Goal: Information Seeking & Learning: Learn about a topic

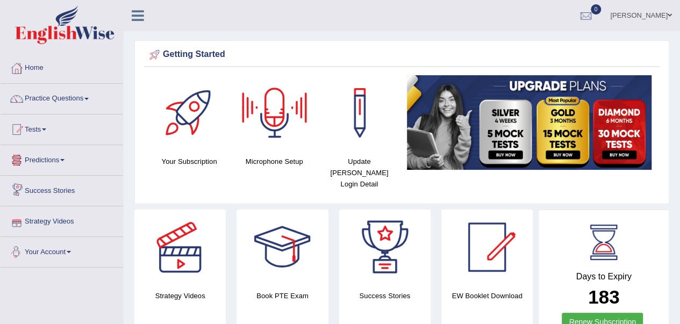
click at [56, 252] on link "Your Account" at bounding box center [62, 250] width 122 height 27
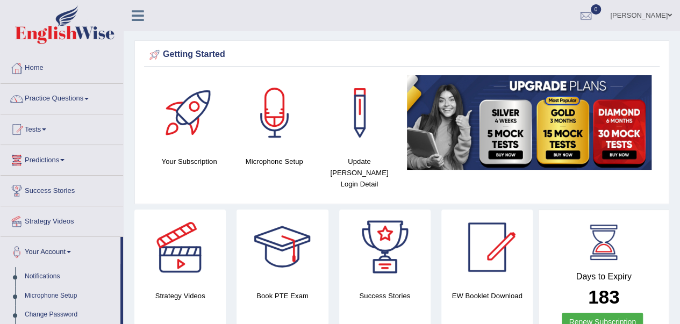
click at [54, 161] on link "Predictions" at bounding box center [62, 158] width 122 height 27
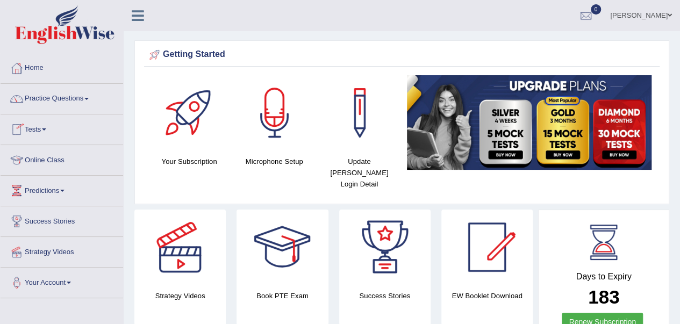
click at [45, 161] on link "Online Class" at bounding box center [62, 158] width 122 height 27
click at [45, 161] on link "Online Class" at bounding box center [61, 158] width 120 height 27
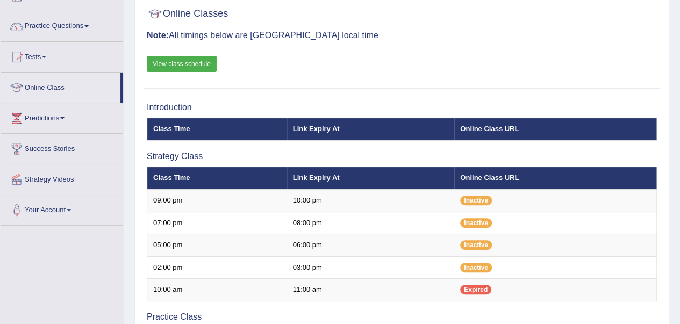
scroll to position [73, 0]
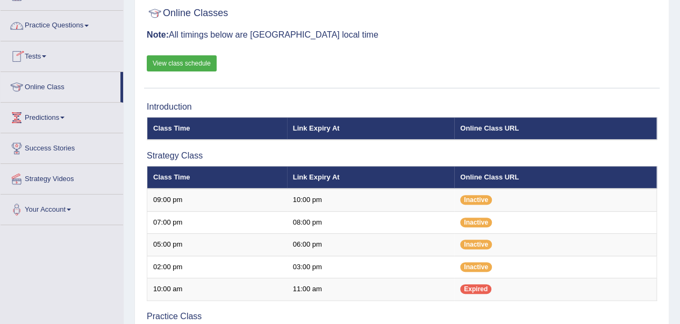
click at [164, 62] on link "View class schedule" at bounding box center [182, 63] width 70 height 16
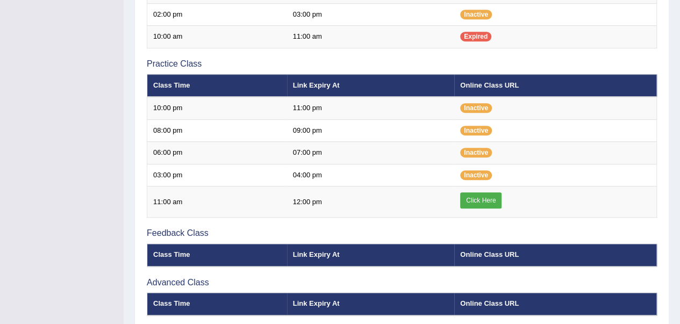
scroll to position [327, 0]
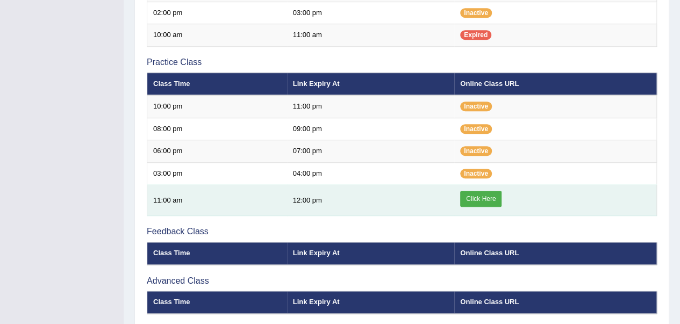
click at [471, 200] on link "Click Here" at bounding box center [480, 199] width 41 height 16
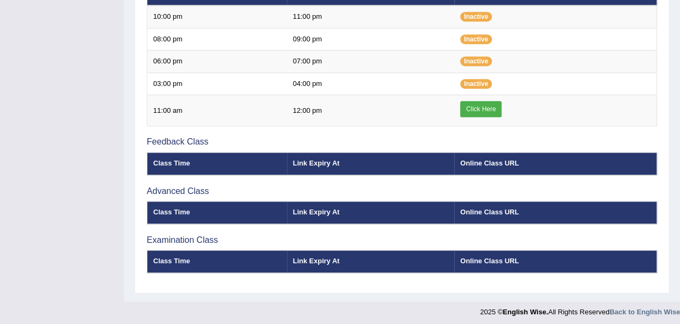
scroll to position [134, 0]
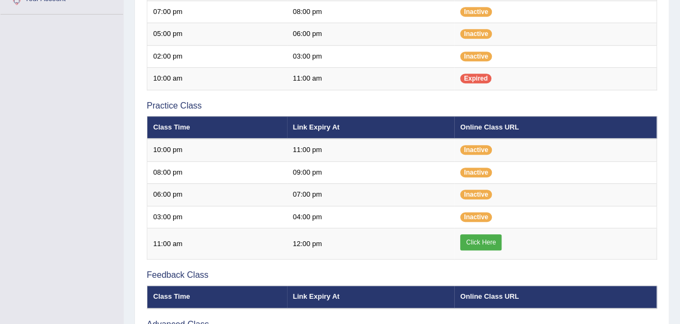
scroll to position [284, 0]
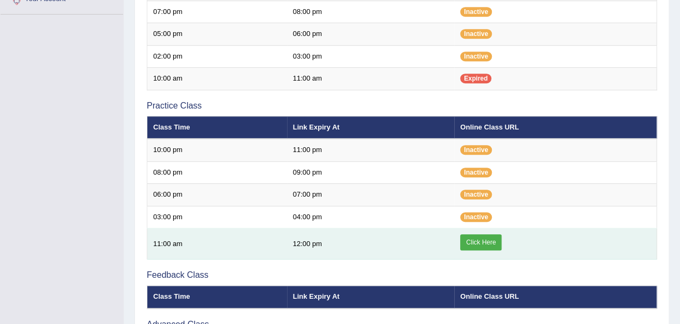
click at [472, 238] on link "Click Here" at bounding box center [480, 242] width 41 height 16
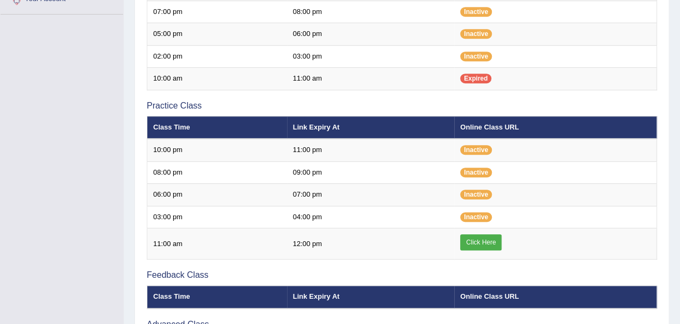
scroll to position [1, 0]
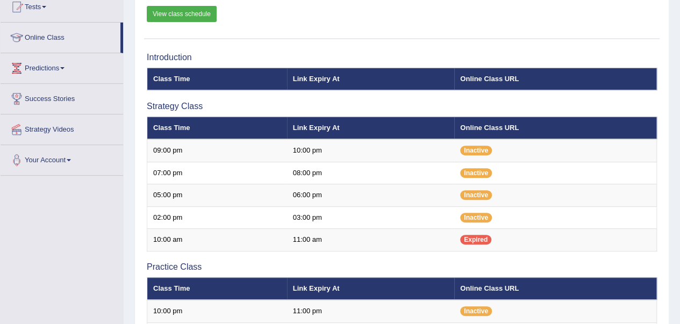
scroll to position [122, 0]
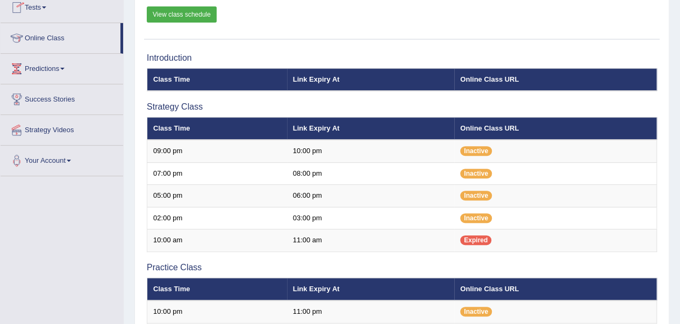
click at [121, 17] on link "Tests" at bounding box center [62, 5] width 122 height 27
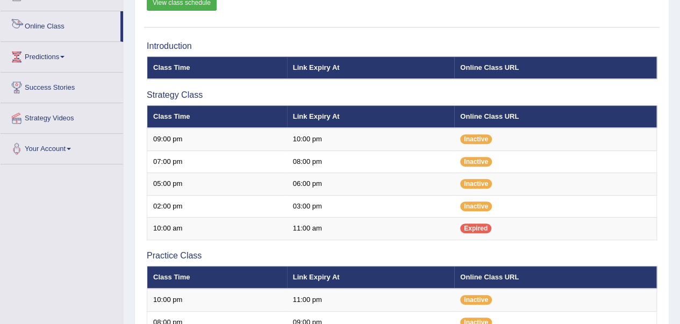
scroll to position [122, 0]
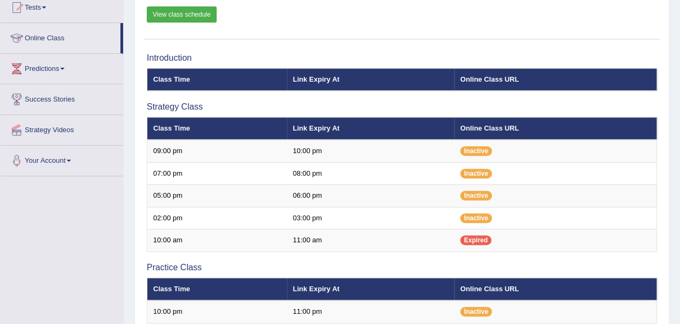
click at [125, 11] on div "Home Online Classes Online Classes Note: All timings below are Melbourne local …" at bounding box center [402, 237] width 556 height 718
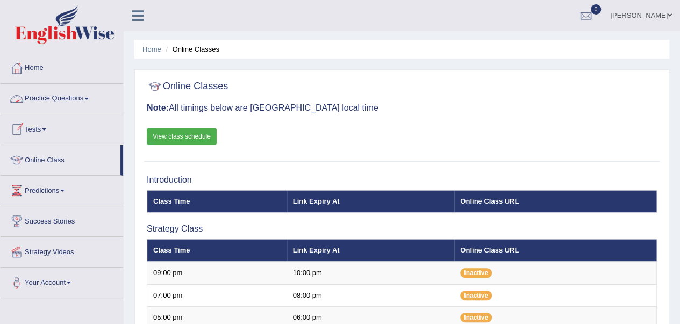
click at [71, 95] on link "Practice Questions" at bounding box center [62, 97] width 122 height 27
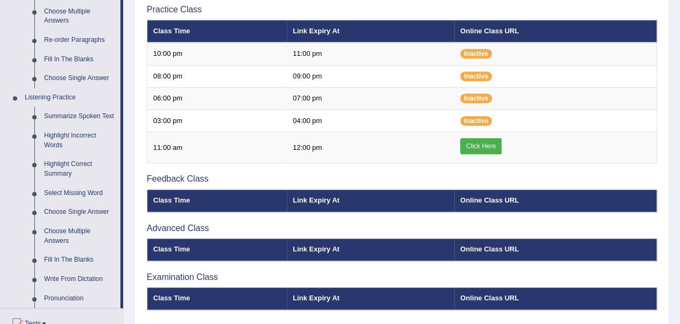
scroll to position [392, 0]
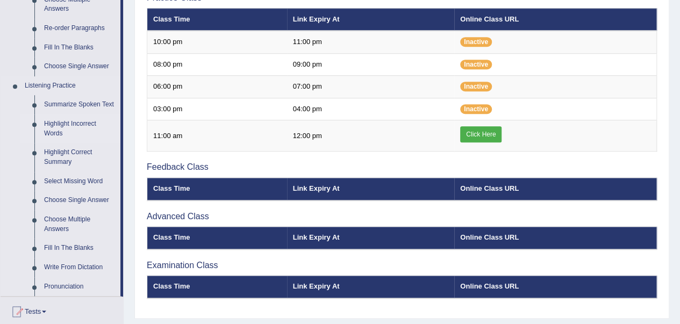
click at [56, 123] on link "Highlight Incorrect Words" at bounding box center [79, 128] width 81 height 28
click at [56, 123] on ul "Home Practice Questions Speaking Practice Read Aloud Repeat Sentence Describe I…" at bounding box center [62, 71] width 122 height 819
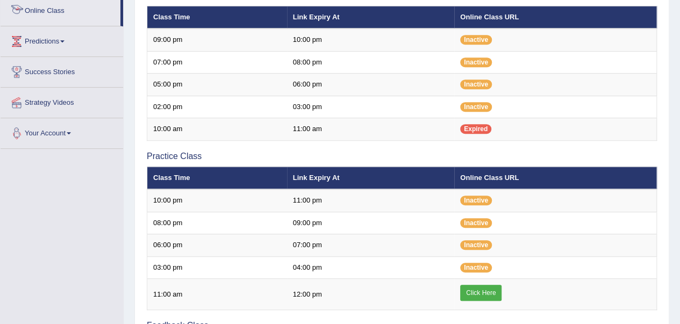
scroll to position [399, 0]
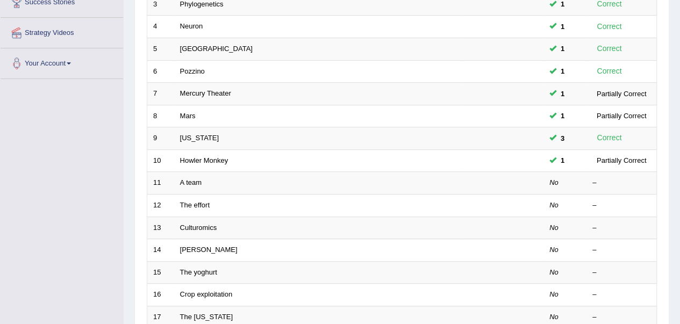
scroll to position [219, 0]
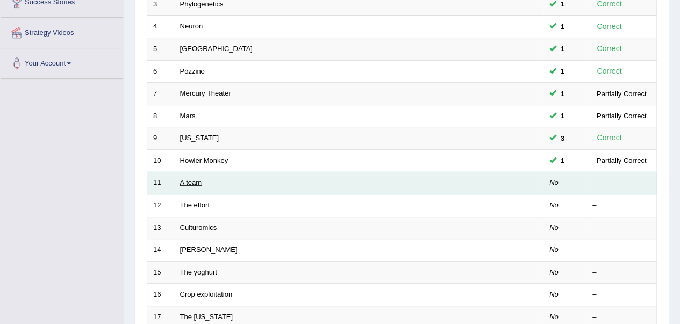
click at [193, 182] on link "A team" at bounding box center [190, 182] width 21 height 8
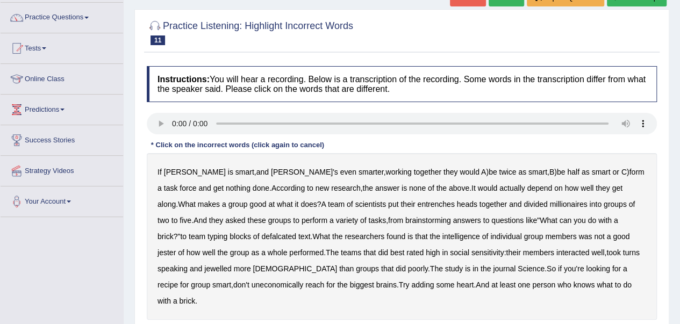
scroll to position [91, 0]
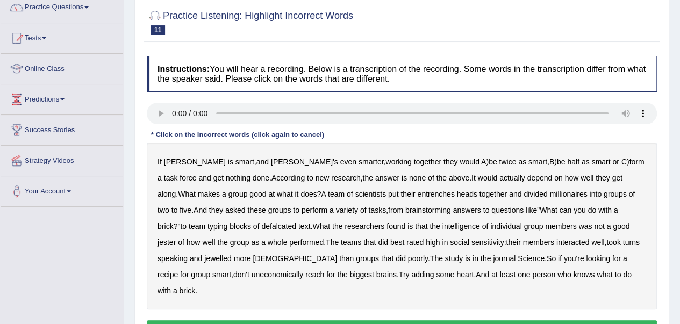
click at [417, 192] on b "entrenches" at bounding box center [435, 194] width 37 height 9
click at [549, 192] on b "millionaires" at bounding box center [568, 194] width 38 height 9
click at [261, 222] on b "defalcated" at bounding box center [278, 226] width 35 height 9
click at [176, 238] on b "jester" at bounding box center [166, 242] width 18 height 9
click at [204, 256] on b "jewelled" at bounding box center [217, 258] width 27 height 9
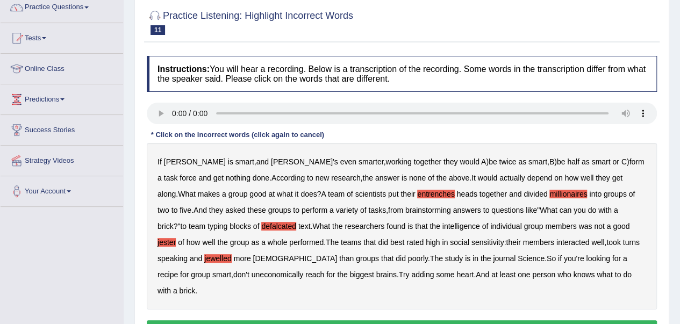
click at [251, 272] on b "uneconomically" at bounding box center [277, 274] width 52 height 9
click at [408, 320] on button "Verify" at bounding box center [402, 329] width 510 height 18
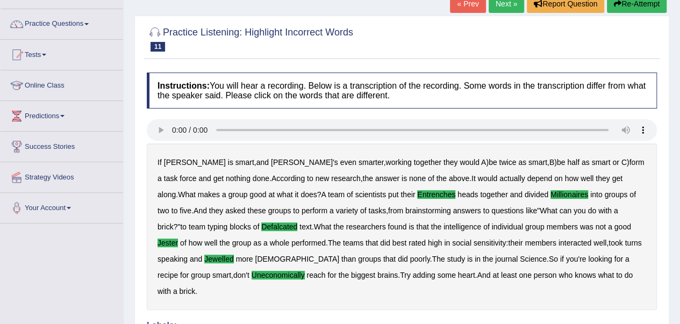
scroll to position [0, 0]
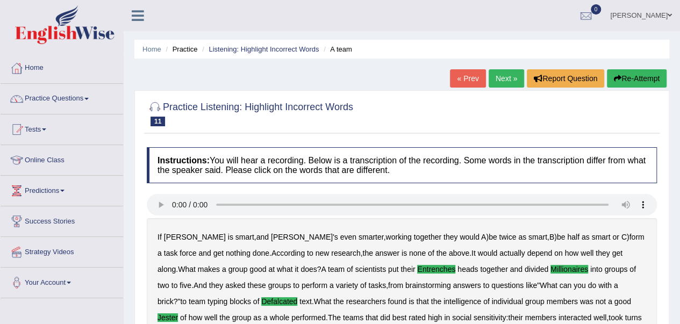
click at [500, 77] on link "Next »" at bounding box center [505, 78] width 35 height 18
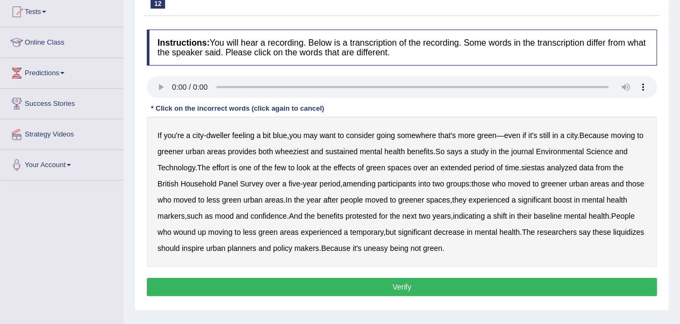
click at [301, 151] on b "wheeziest" at bounding box center [291, 151] width 33 height 9
click at [536, 169] on b "siestas" at bounding box center [533, 167] width 24 height 9
click at [359, 181] on b "amending" at bounding box center [358, 183] width 33 height 9
click at [377, 214] on b "protested" at bounding box center [360, 216] width 31 height 9
click at [612, 236] on b "liquidizes" at bounding box center [627, 232] width 31 height 9
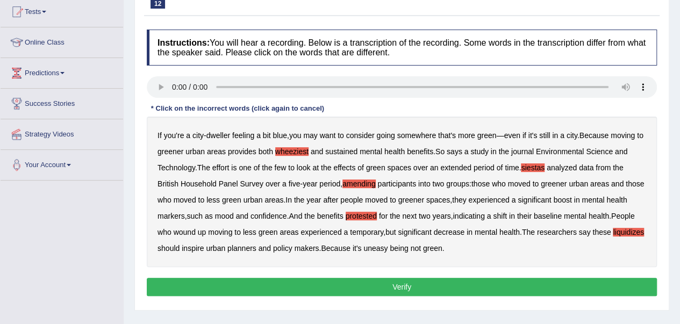
click at [409, 283] on button "Verify" at bounding box center [402, 287] width 510 height 18
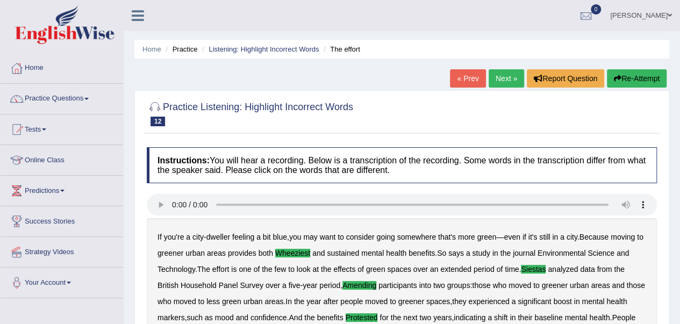
click at [494, 78] on link "Next »" at bounding box center [505, 78] width 35 height 18
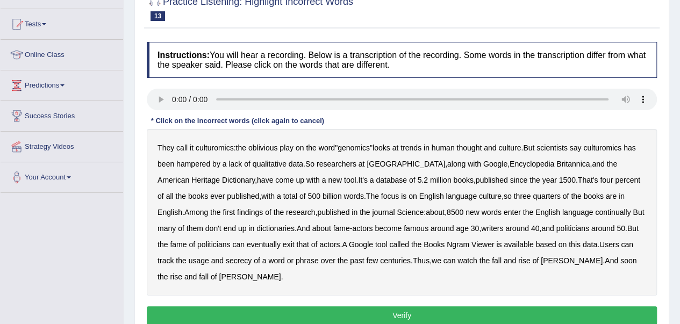
click at [595, 209] on b "continually" at bounding box center [612, 212] width 35 height 9
click at [446, 243] on b "Ngram" at bounding box center [457, 244] width 23 height 9
click at [226, 259] on b "secrecy" at bounding box center [239, 260] width 26 height 9
click at [388, 313] on button "Verify" at bounding box center [402, 315] width 510 height 18
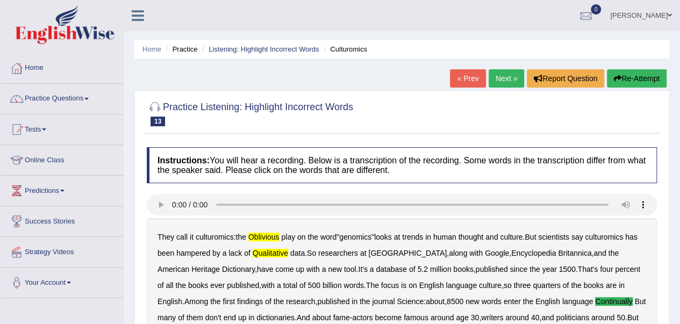
click at [633, 80] on button "Re-Attempt" at bounding box center [636, 78] width 60 height 18
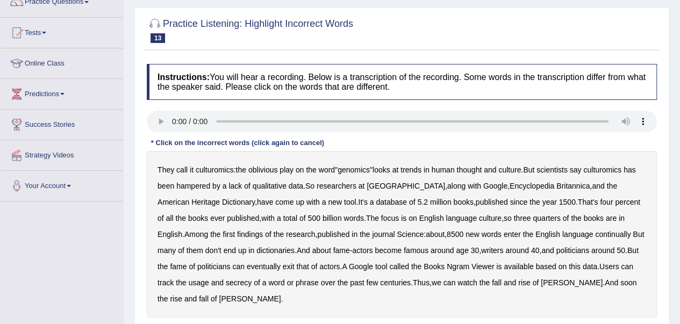
click at [266, 172] on b "oblivious" at bounding box center [262, 169] width 29 height 9
click at [268, 186] on b "qualitative" at bounding box center [269, 186] width 34 height 9
click at [595, 232] on b "continually" at bounding box center [612, 234] width 35 height 9
click at [446, 263] on b "Ngram" at bounding box center [457, 266] width 23 height 9
click at [226, 280] on b "secrecy" at bounding box center [239, 282] width 26 height 9
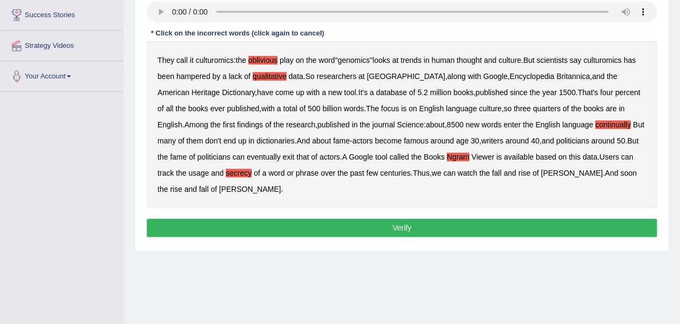
scroll to position [221, 0]
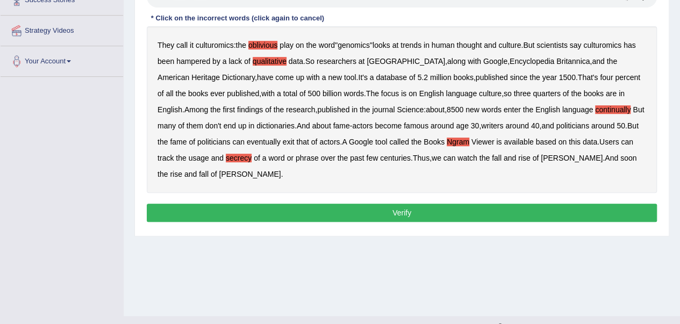
click at [397, 206] on button "Verify" at bounding box center [402, 213] width 510 height 18
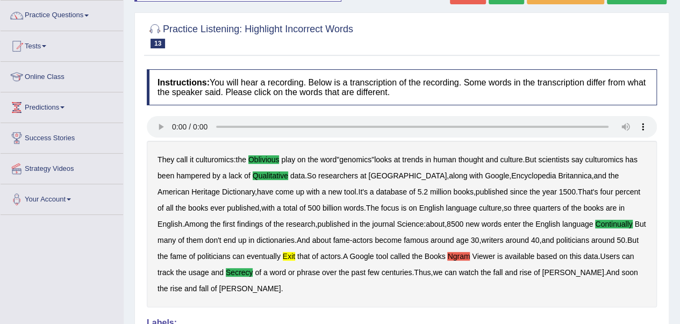
scroll to position [0, 0]
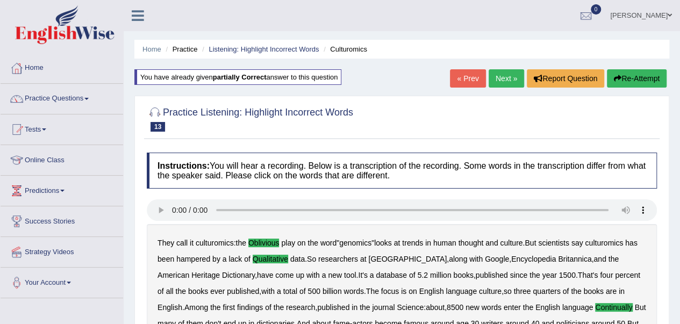
click at [504, 76] on link "Next »" at bounding box center [505, 78] width 35 height 18
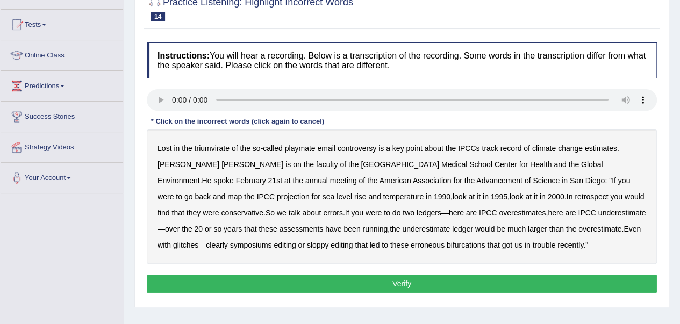
click at [210, 150] on b "triumvirate" at bounding box center [211, 148] width 35 height 9
click at [272, 241] on b "symposiums" at bounding box center [251, 245] width 42 height 9
click at [385, 282] on button "Verify" at bounding box center [402, 283] width 510 height 18
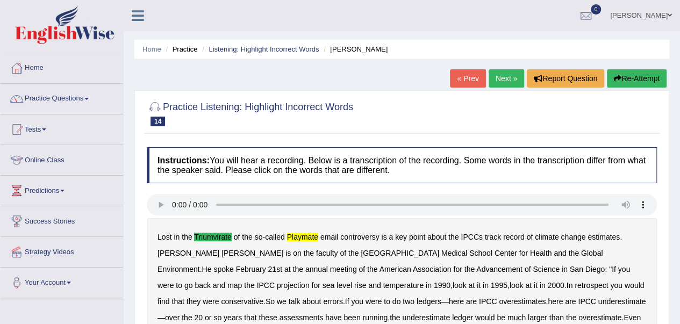
click at [636, 76] on button "Re-Attempt" at bounding box center [636, 78] width 60 height 18
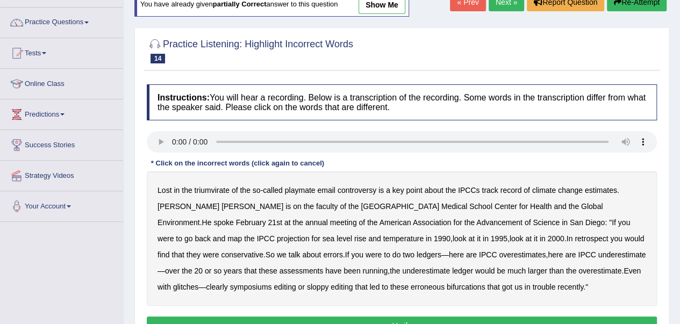
click at [216, 190] on b "triumvirate" at bounding box center [211, 190] width 35 height 9
click at [305, 186] on b "playmate" at bounding box center [300, 190] width 31 height 9
click at [272, 283] on b "symposiums" at bounding box center [251, 287] width 42 height 9
click at [446, 286] on b "bifurcations" at bounding box center [465, 287] width 39 height 9
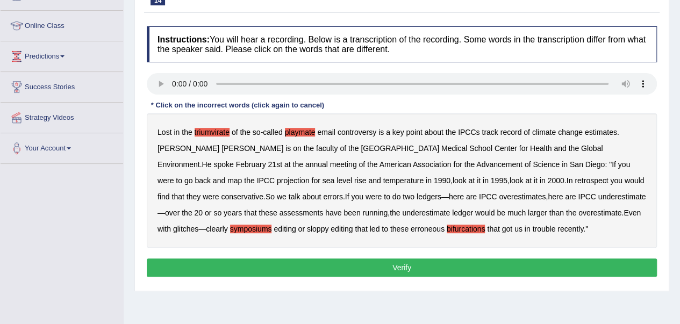
scroll to position [147, 0]
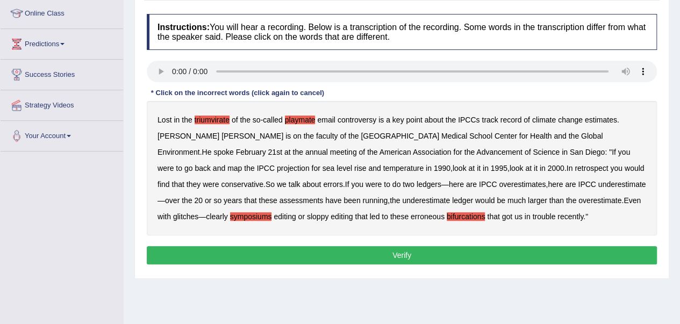
click at [430, 255] on button "Verify" at bounding box center [402, 255] width 510 height 18
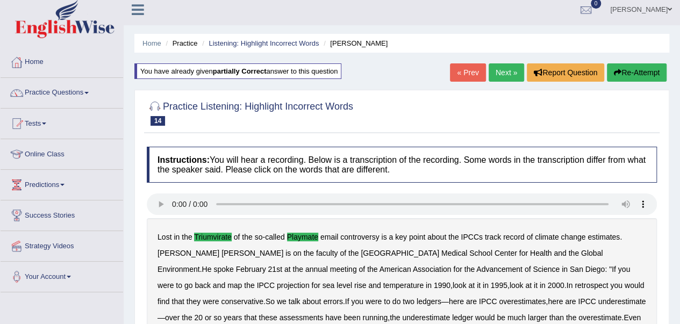
scroll to position [0, 0]
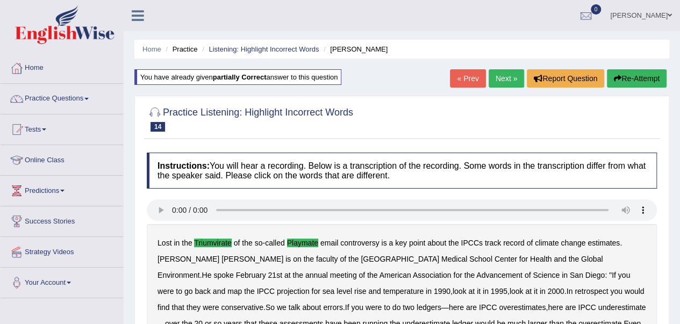
click at [504, 77] on link "Next »" at bounding box center [505, 78] width 35 height 18
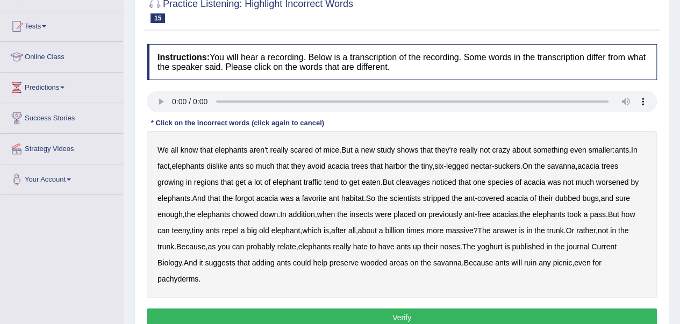
click at [422, 184] on b "cleavages" at bounding box center [413, 182] width 34 height 9
click at [608, 180] on b "worsened" at bounding box center [612, 182] width 33 height 9
click at [251, 199] on b "forgot" at bounding box center [244, 198] width 19 height 9
click at [392, 315] on button "Verify" at bounding box center [402, 317] width 510 height 18
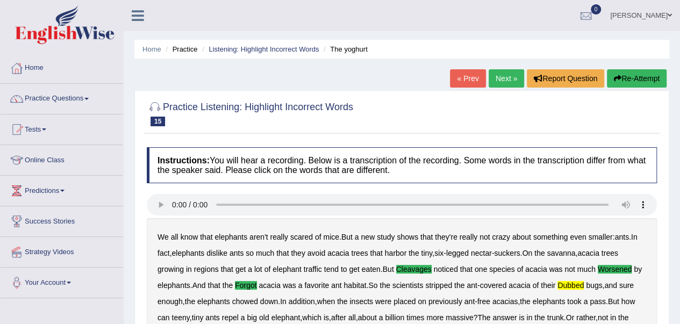
click at [469, 80] on link "« Prev" at bounding box center [467, 78] width 35 height 18
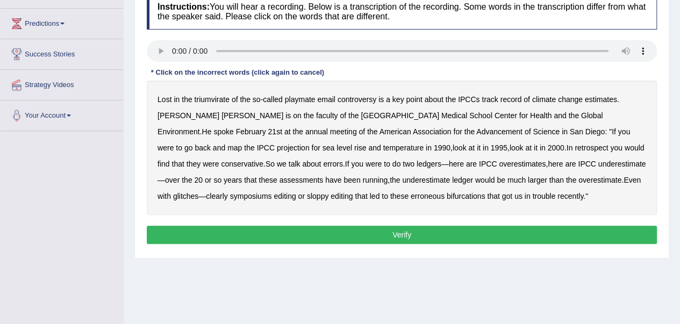
click at [210, 99] on b "triumvirate" at bounding box center [211, 99] width 35 height 9
click at [305, 97] on b "playmate" at bounding box center [300, 99] width 31 height 9
click at [272, 192] on b "symposiums" at bounding box center [251, 196] width 42 height 9
click at [480, 228] on button "Verify" at bounding box center [402, 235] width 510 height 18
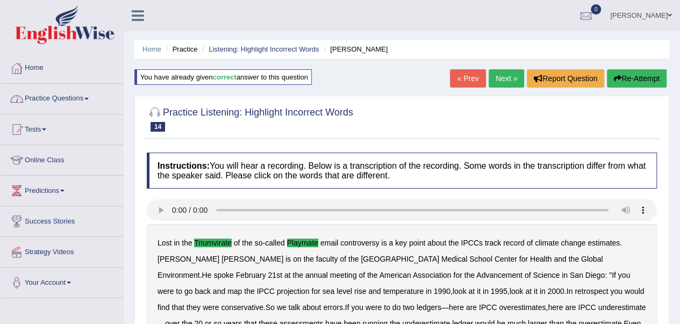
click at [73, 102] on link "Practice Questions" at bounding box center [62, 97] width 122 height 27
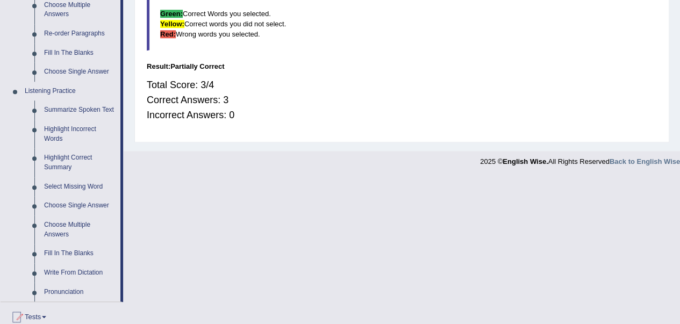
scroll to position [398, 0]
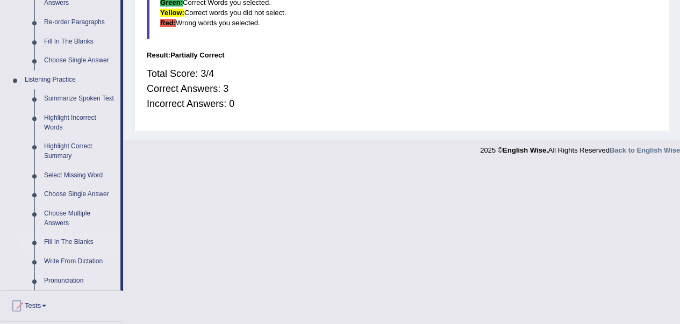
click at [56, 240] on link "Fill In The Blanks" at bounding box center [79, 242] width 81 height 19
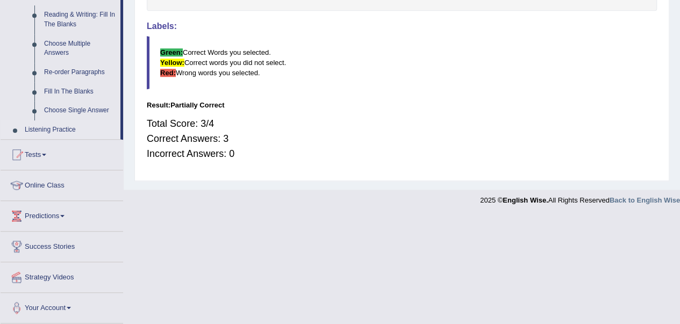
scroll to position [504, 0]
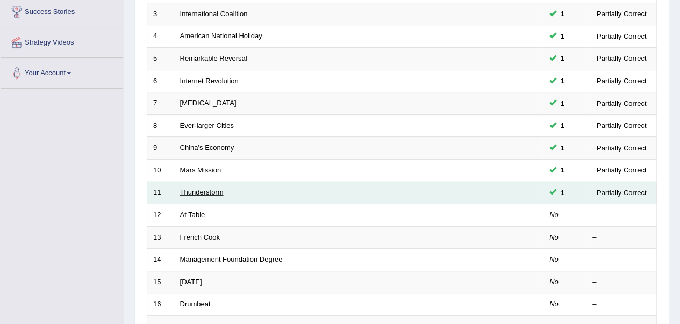
click at [190, 190] on link "Thunderstorm" at bounding box center [202, 192] width 44 height 8
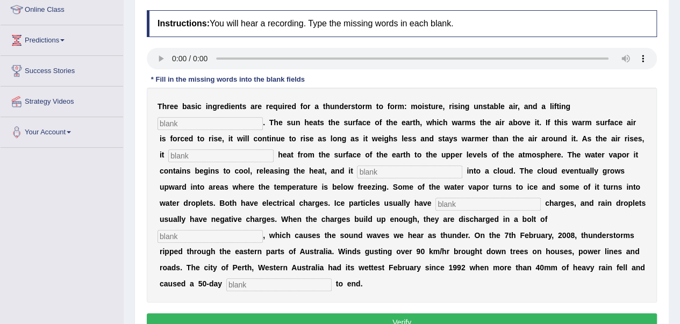
click at [160, 122] on input "text" at bounding box center [209, 123] width 105 height 13
type input "mechanism"
click at [170, 155] on input "text" at bounding box center [220, 155] width 105 height 13
type input "tranfers"
click at [363, 170] on input "text" at bounding box center [409, 171] width 105 height 13
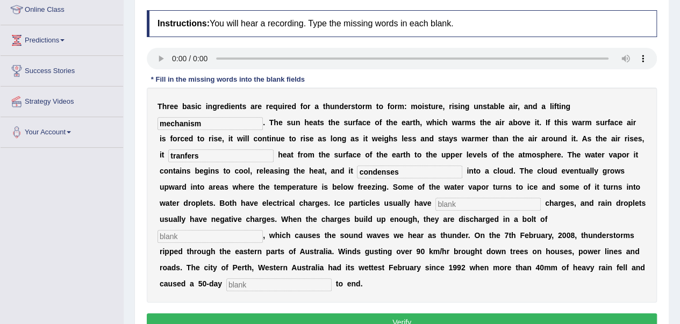
type input "condenses"
click at [450, 205] on input "text" at bounding box center [487, 204] width 105 height 13
type input "positive"
click at [173, 230] on input "text" at bounding box center [209, 236] width 105 height 13
type input "lightning"
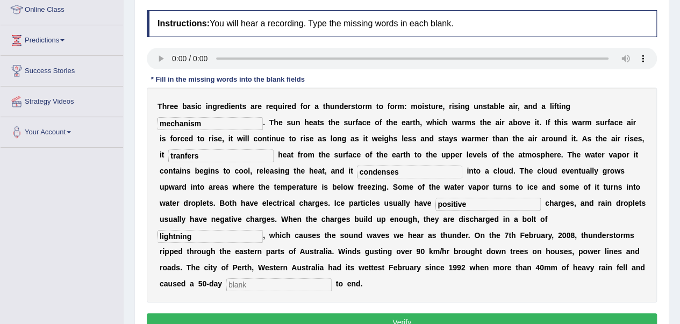
click at [236, 283] on input "text" at bounding box center [278, 284] width 105 height 13
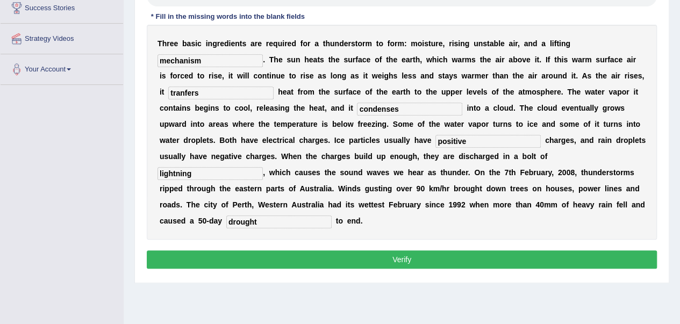
scroll to position [218, 0]
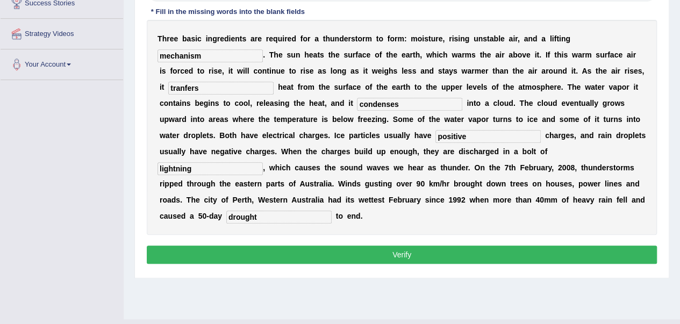
type input "drought"
click at [421, 259] on button "Verify" at bounding box center [402, 254] width 510 height 18
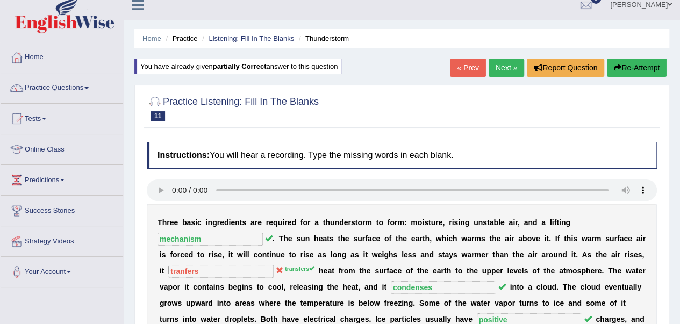
scroll to position [11, 0]
click at [509, 68] on link "Next »" at bounding box center [505, 68] width 35 height 18
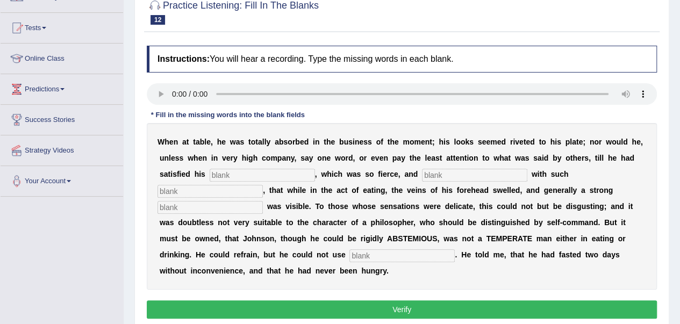
scroll to position [102, 0]
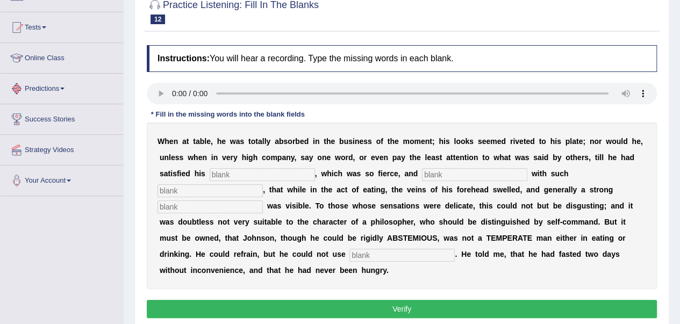
click at [215, 174] on input "text" at bounding box center [262, 174] width 105 height 13
type input "appetite"
click at [431, 175] on input "text" at bounding box center [474, 174] width 105 height 13
type input "indulged"
click at [171, 186] on input "text" at bounding box center [209, 190] width 105 height 13
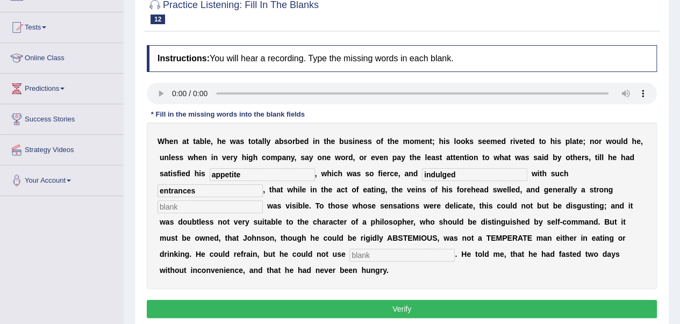
type input "entrances"
click at [194, 210] on input "text" at bounding box center [209, 206] width 105 height 13
type input "perspiration"
click at [362, 254] on input "text" at bounding box center [401, 255] width 105 height 13
type input "moderately"
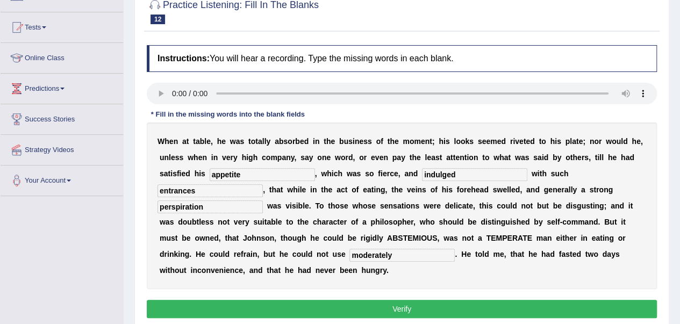
click at [408, 309] on button "Verify" at bounding box center [402, 309] width 510 height 18
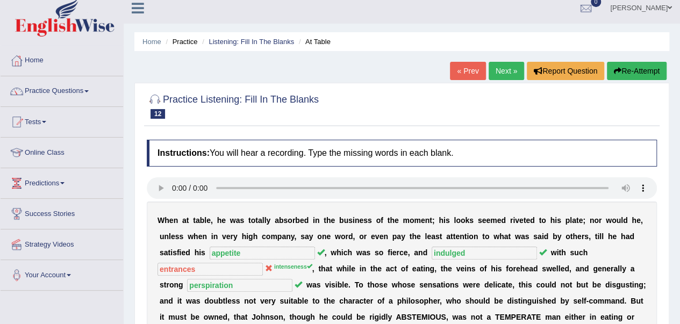
scroll to position [0, 0]
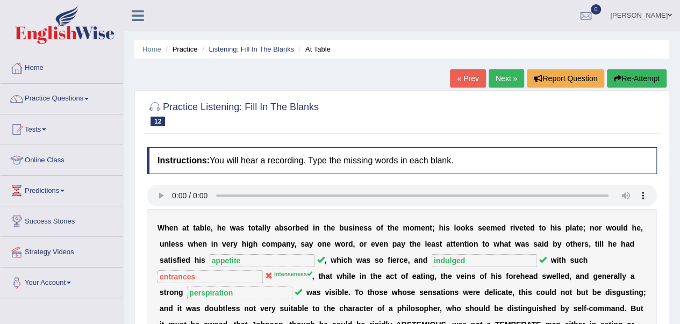
click at [511, 74] on link "Next »" at bounding box center [505, 78] width 35 height 18
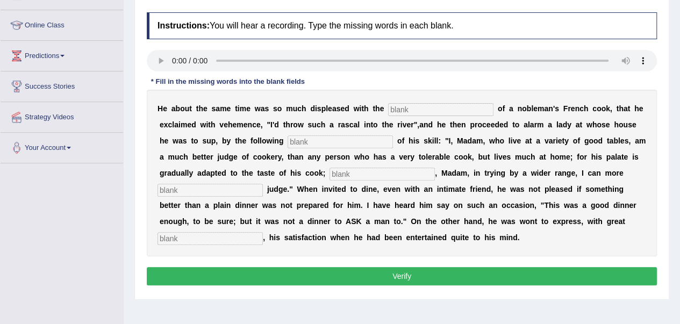
scroll to position [135, 0]
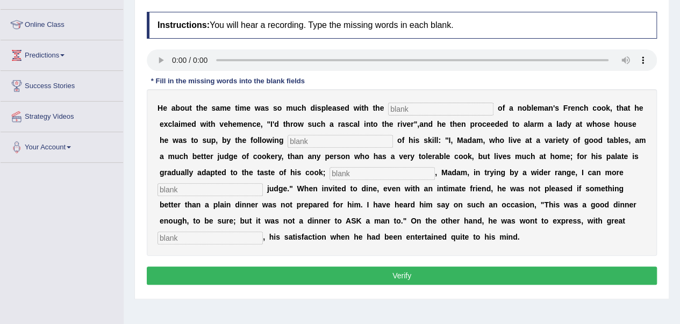
click at [404, 110] on input "text" at bounding box center [440, 109] width 105 height 13
type input "performances"
click at [292, 140] on input "text" at bounding box center [339, 141] width 105 height 13
type input "manifest"
click at [349, 175] on input "text" at bounding box center [381, 173] width 105 height 13
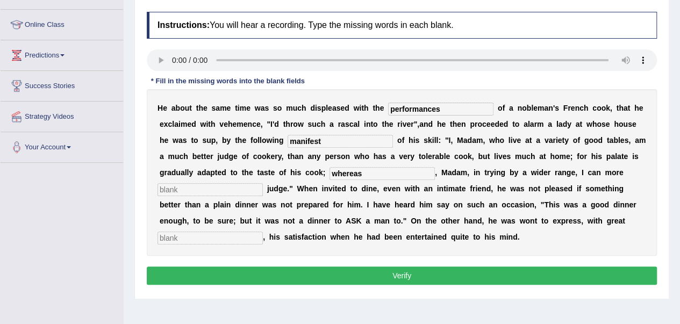
type input "whereas"
click at [167, 187] on input "text" at bounding box center [209, 189] width 105 height 13
type input "exploite"
click at [163, 234] on input "text" at bounding box center [209, 238] width 105 height 13
type input "cling"
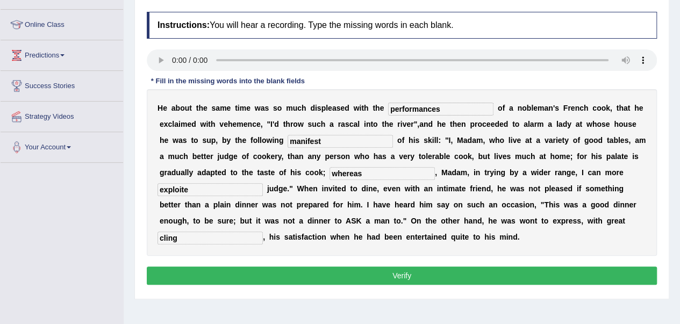
click at [363, 269] on button "Verify" at bounding box center [402, 275] width 510 height 18
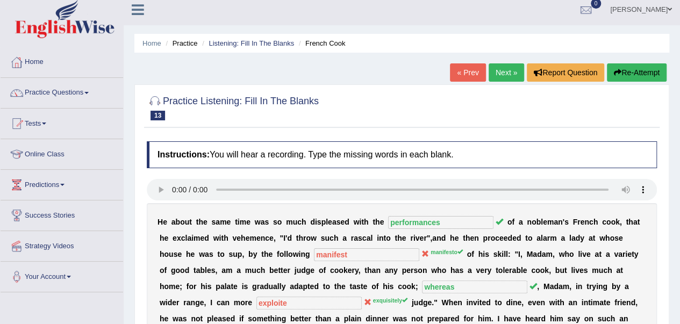
scroll to position [62, 0]
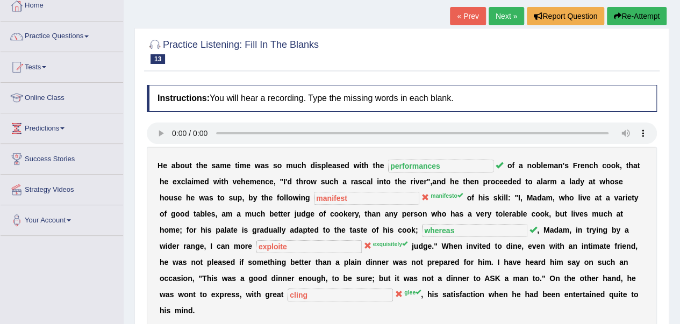
click at [632, 14] on button "Re-Attempt" at bounding box center [636, 16] width 60 height 18
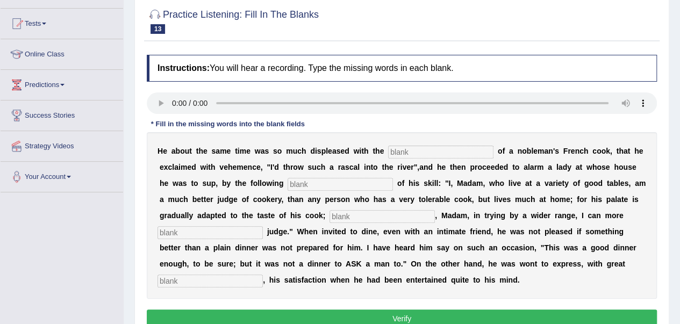
scroll to position [102, 0]
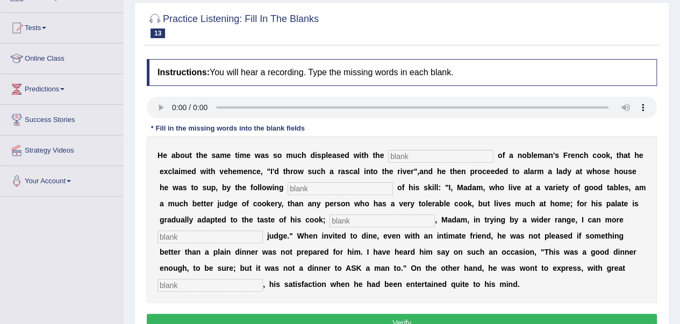
click at [394, 158] on input "text" at bounding box center [440, 156] width 105 height 13
type input "performances"
click at [300, 186] on input "text" at bounding box center [339, 188] width 105 height 13
type input "manifesto"
click at [341, 212] on div "H e a b o u t t h e s a m e t i m e w a s s o m u c h d i s p l e a s e d w i t…" at bounding box center [402, 219] width 510 height 167
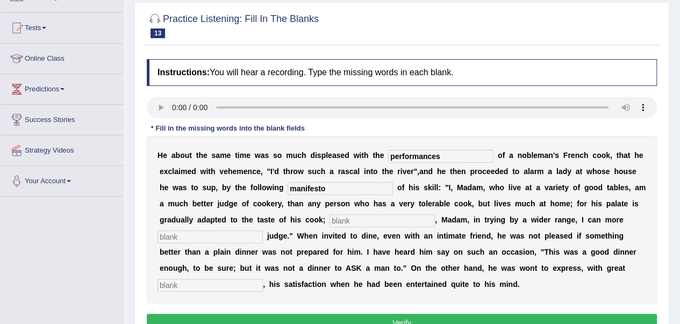
click at [341, 216] on input "text" at bounding box center [381, 220] width 105 height 13
type input "whereas"
click at [187, 236] on input "text" at bounding box center [209, 236] width 105 height 13
type input "exquisitely"
click at [161, 286] on input "text" at bounding box center [209, 285] width 105 height 13
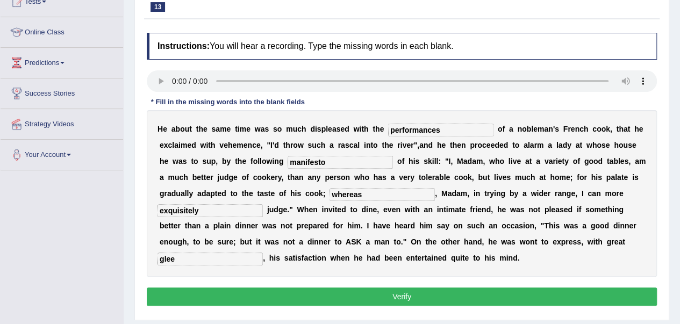
scroll to position [175, 0]
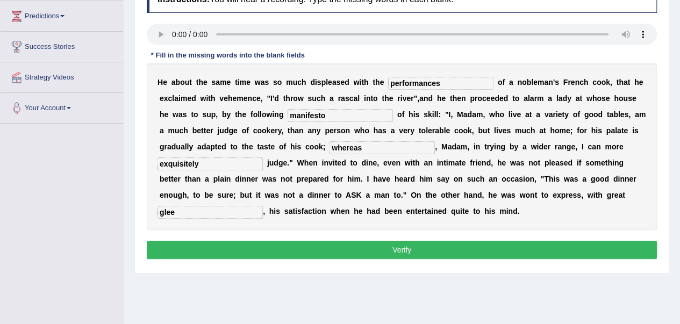
type input "glee"
click at [380, 253] on button "Verify" at bounding box center [402, 250] width 510 height 18
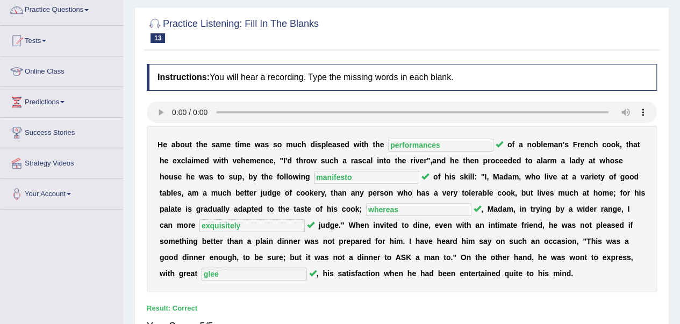
scroll to position [0, 0]
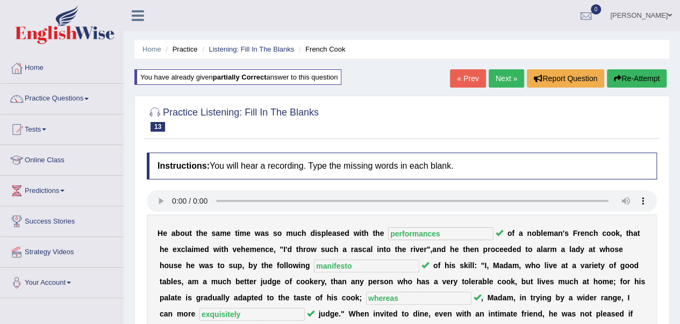
click at [502, 78] on link "Next »" at bounding box center [505, 78] width 35 height 18
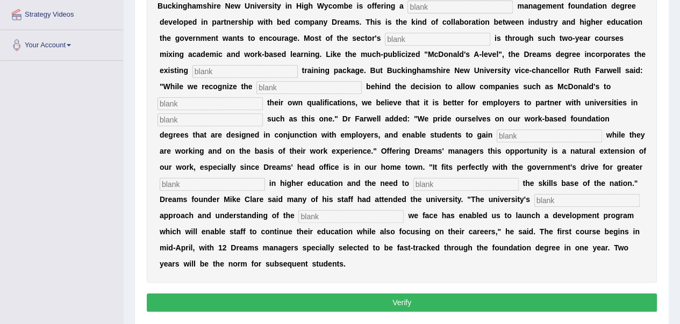
scroll to position [206, 0]
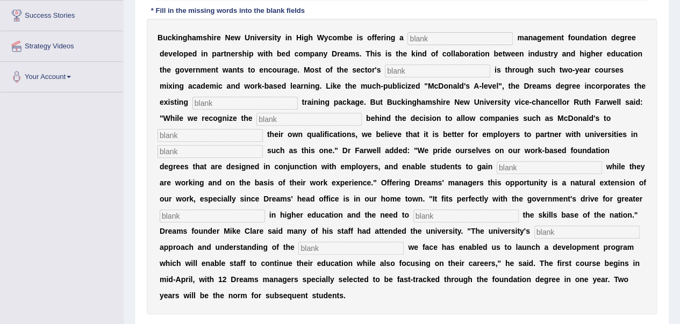
click at [417, 37] on input "text" at bounding box center [459, 38] width 105 height 13
type input "retail"
click at [397, 69] on input "text" at bounding box center [437, 70] width 105 height 13
type input "expansion"
click at [204, 102] on input "text" at bounding box center [244, 103] width 105 height 13
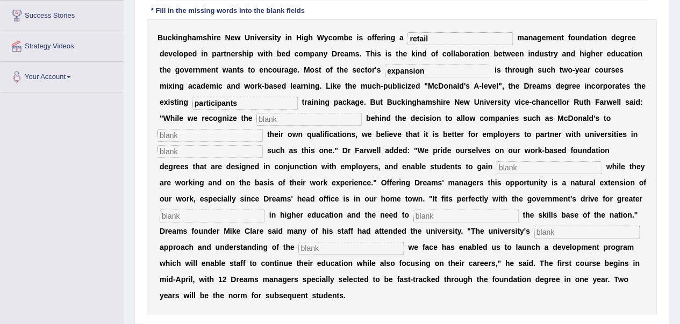
type input "participants"
click at [267, 117] on input "text" at bounding box center [308, 119] width 105 height 13
type input "impaties"
click at [167, 129] on input "text" at bounding box center [209, 135] width 105 height 13
type input "award"
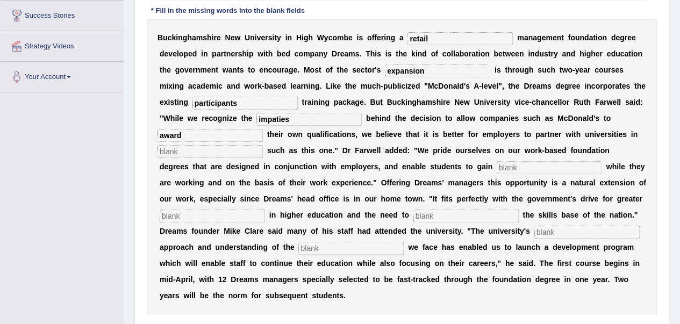
click at [188, 148] on input "text" at bounding box center [209, 151] width 105 height 13
type input "initiatives"
click at [496, 167] on input "text" at bounding box center [548, 167] width 105 height 13
type input "qualifications"
click at [170, 214] on input "text" at bounding box center [212, 216] width 105 height 13
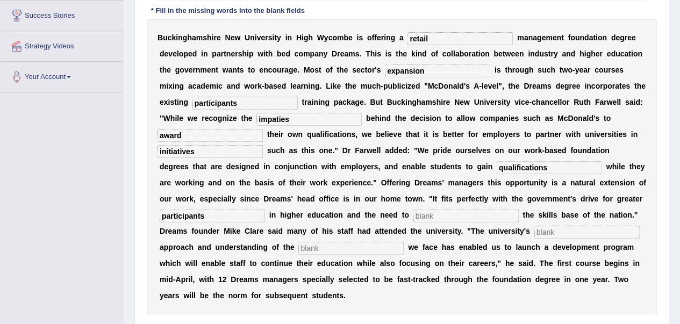
type input "participants"
click at [417, 214] on input "text" at bounding box center [465, 216] width 105 height 13
type input "enhance"
click at [539, 233] on input "text" at bounding box center [586, 232] width 105 height 13
type input "pragmatic"
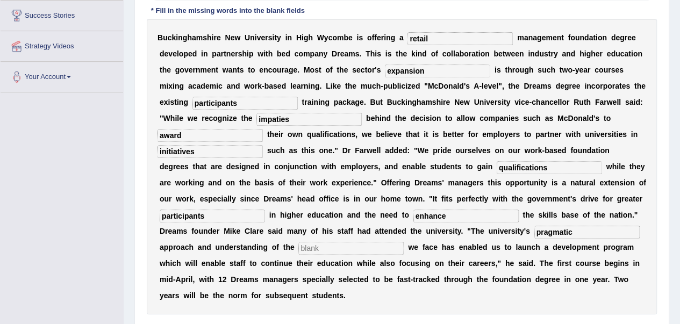
click at [327, 247] on input "text" at bounding box center [350, 248] width 105 height 13
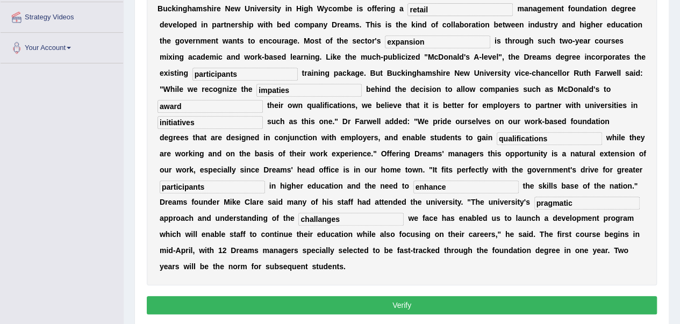
scroll to position [273, 0]
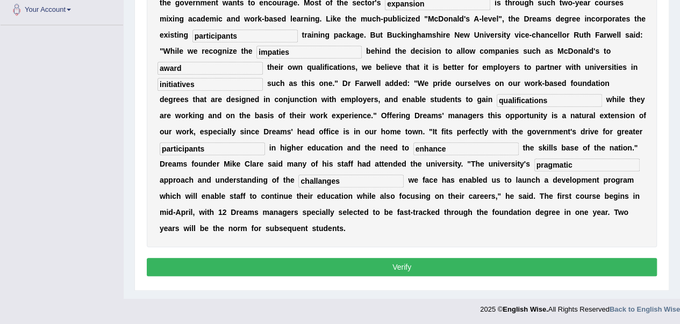
type input "challanges"
click at [393, 268] on button "Verify" at bounding box center [402, 267] width 510 height 18
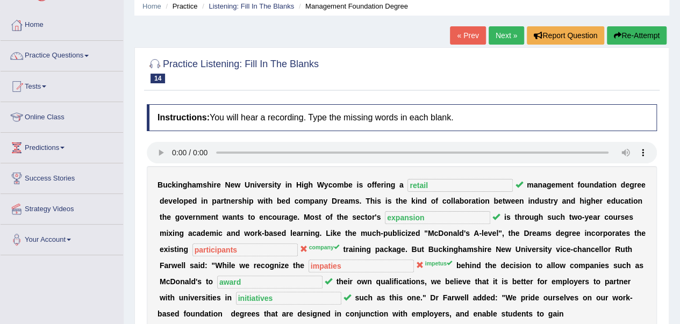
scroll to position [0, 0]
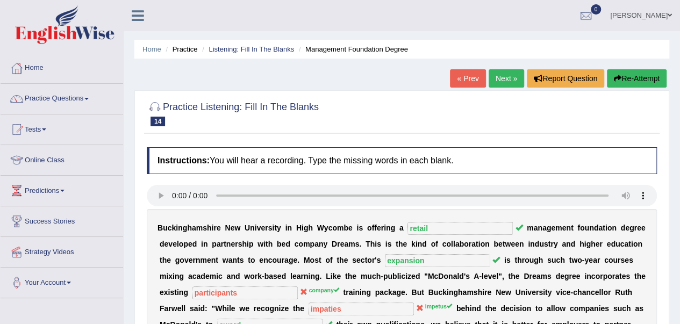
click at [503, 80] on link "Next »" at bounding box center [505, 78] width 35 height 18
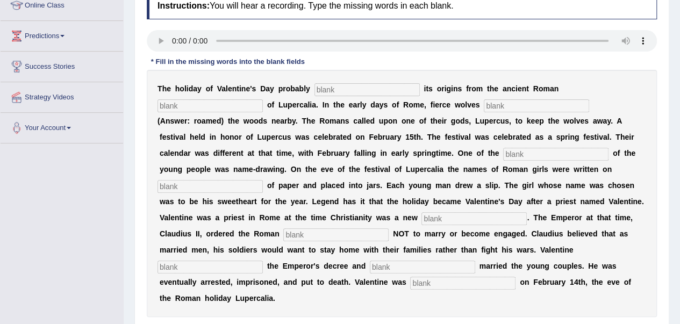
click at [326, 90] on input "text" at bounding box center [366, 89] width 105 height 13
type input "derived"
click at [181, 106] on input "text" at bounding box center [209, 105] width 105 height 13
type input "fest"
click at [493, 102] on input "text" at bounding box center [535, 105] width 105 height 13
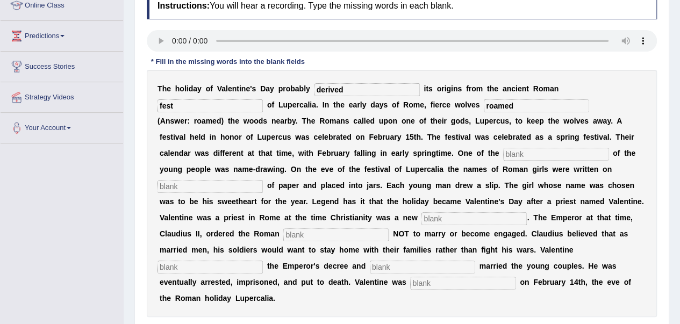
type input "roamed"
click at [520, 153] on input "text" at bounding box center [555, 154] width 105 height 13
type input "customes"
click at [171, 189] on input "text" at bounding box center [209, 186] width 105 height 13
type input "scripts"
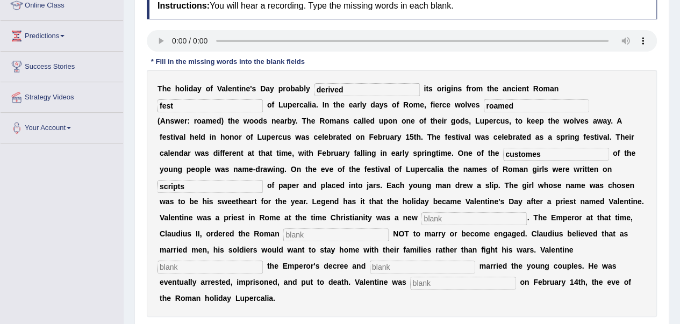
click at [433, 217] on input "text" at bounding box center [473, 218] width 105 height 13
type input "religion"
click at [298, 232] on input "text" at bounding box center [335, 234] width 105 height 13
type input "soldiers"
click at [177, 263] on input "text" at bounding box center [209, 267] width 105 height 13
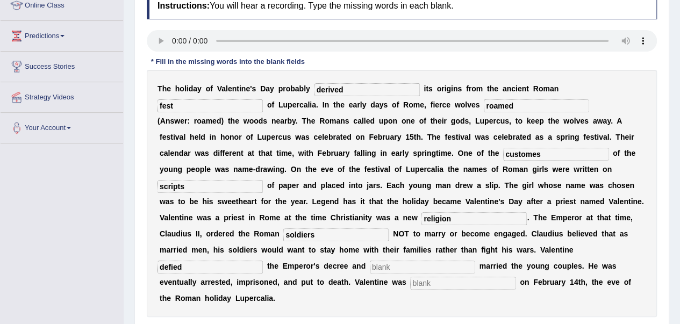
type input "defied"
click at [376, 264] on input "text" at bounding box center [422, 267] width 105 height 13
type input "secretly"
click at [418, 283] on input "text" at bounding box center [462, 283] width 105 height 13
click at [420, 283] on input "brhaved" at bounding box center [462, 283] width 105 height 13
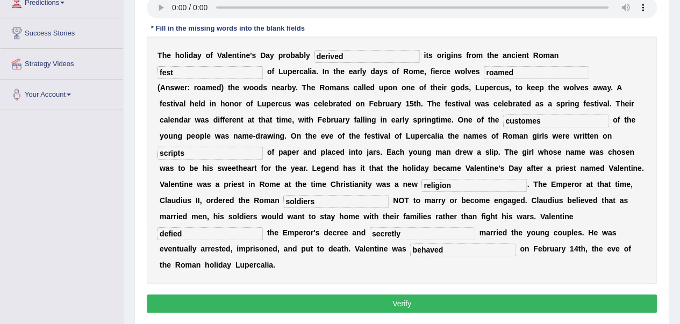
scroll to position [240, 0]
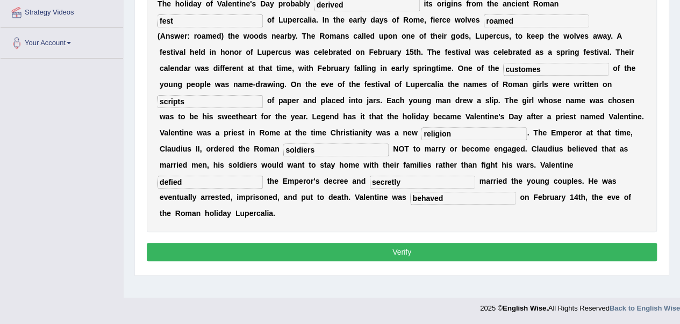
click at [443, 198] on input "behaved" at bounding box center [462, 198] width 105 height 13
type input "beheaded"
click at [399, 245] on button "Verify" at bounding box center [402, 252] width 510 height 18
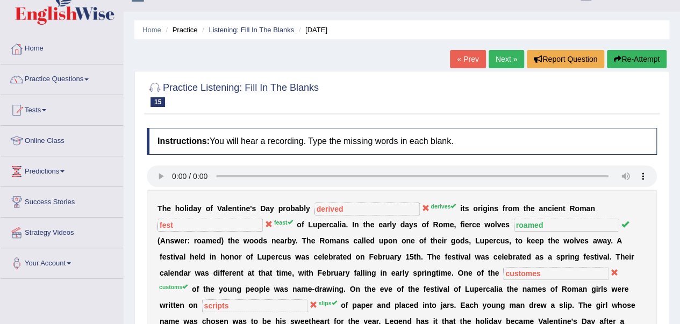
scroll to position [0, 0]
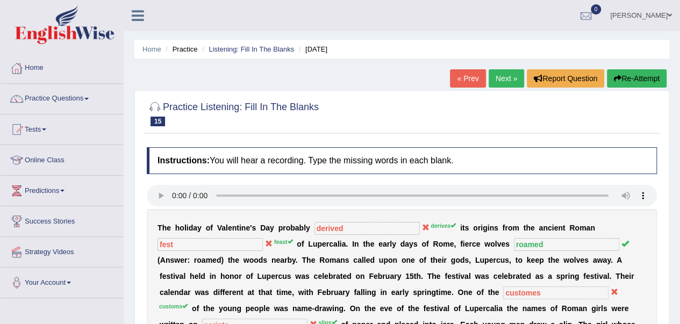
click at [634, 78] on button "Re-Attempt" at bounding box center [636, 78] width 60 height 18
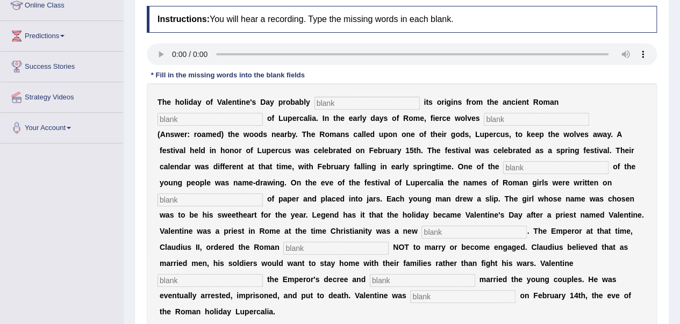
scroll to position [169, 0]
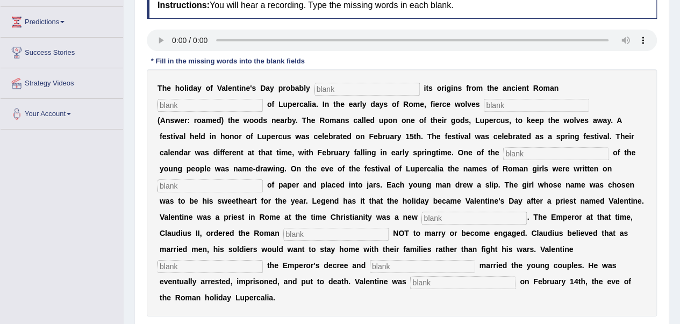
click at [321, 85] on input "text" at bounding box center [366, 89] width 105 height 13
type input "derives"
click at [490, 102] on input "text" at bounding box center [535, 105] width 105 height 13
type input "roamed"
click at [189, 105] on input "text" at bounding box center [209, 105] width 105 height 13
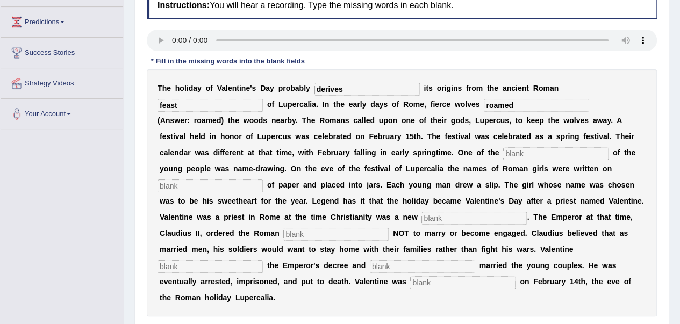
type input "feast"
click at [503, 152] on input "text" at bounding box center [555, 153] width 105 height 13
type input "customs"
click at [187, 181] on input "text" at bounding box center [209, 185] width 105 height 13
click at [171, 184] on input "slops" at bounding box center [209, 185] width 105 height 13
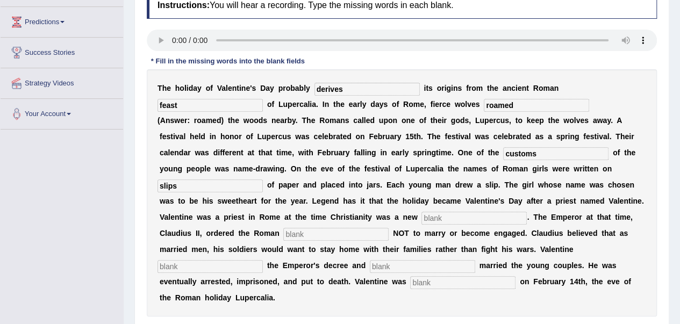
type input "slips"
click at [436, 219] on input "text" at bounding box center [473, 218] width 105 height 13
type input "religion"
click at [290, 233] on input "text" at bounding box center [335, 234] width 105 height 13
type input "soldiers"
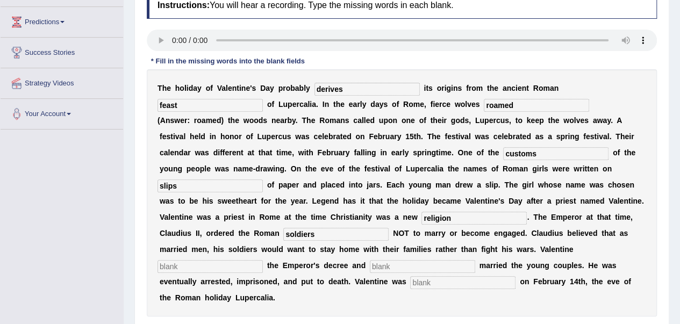
click at [166, 267] on input "text" at bounding box center [209, 266] width 105 height 13
type input "defied"
click at [377, 263] on input "text" at bounding box center [422, 266] width 105 height 13
type input "secretely"
click at [421, 283] on input "text" at bounding box center [462, 282] width 105 height 13
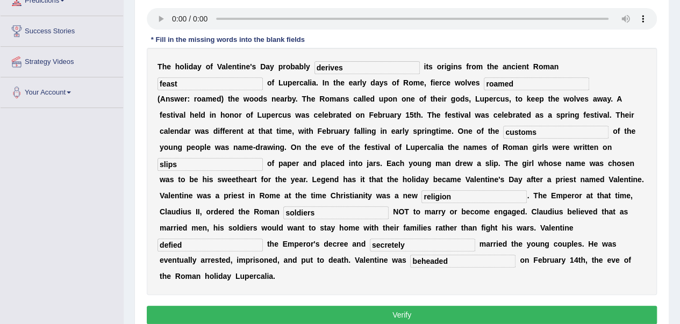
scroll to position [240, 0]
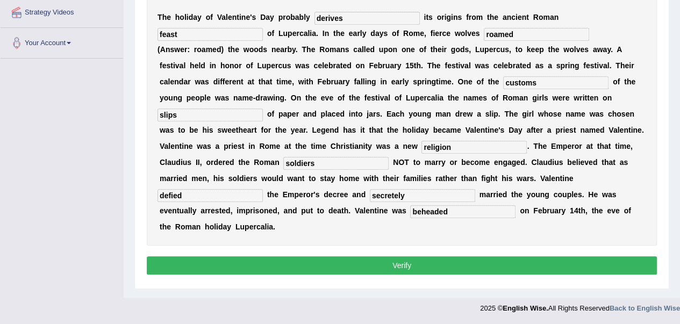
type input "beheaded"
click at [448, 264] on button "Verify" at bounding box center [402, 265] width 510 height 18
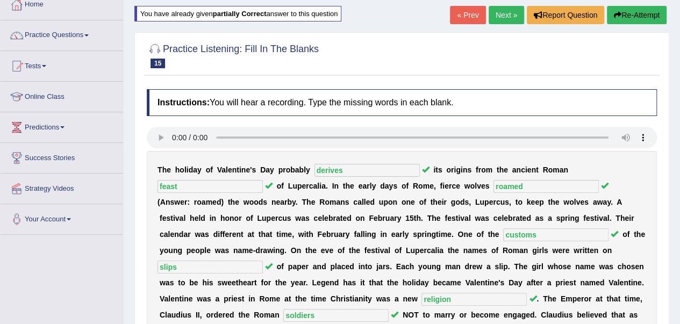
scroll to position [0, 0]
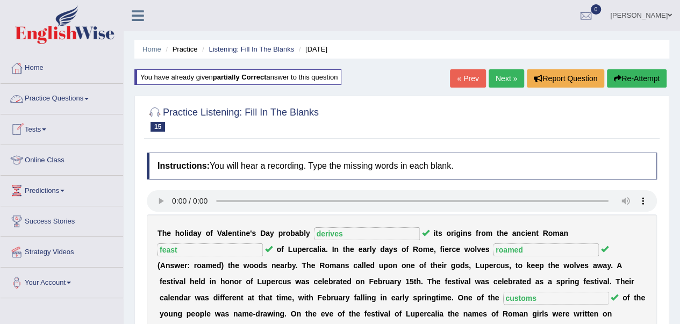
click at [57, 104] on link "Practice Questions" at bounding box center [62, 97] width 122 height 27
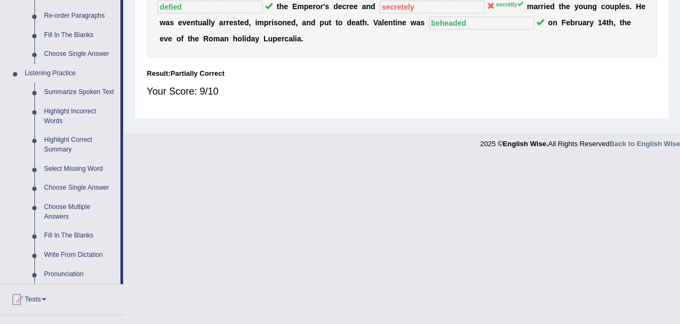
scroll to position [404, 0]
click at [69, 251] on link "Write From Dictation" at bounding box center [79, 254] width 81 height 19
click at [69, 251] on ul "Home Practice Questions Speaking Practice Read Aloud Repeat Sentence Describe I…" at bounding box center [62, 58] width 122 height 819
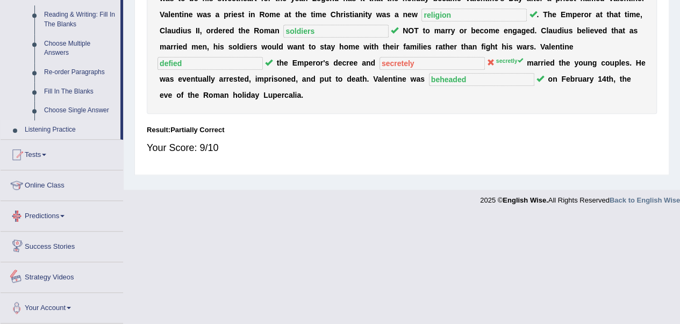
scroll to position [346, 0]
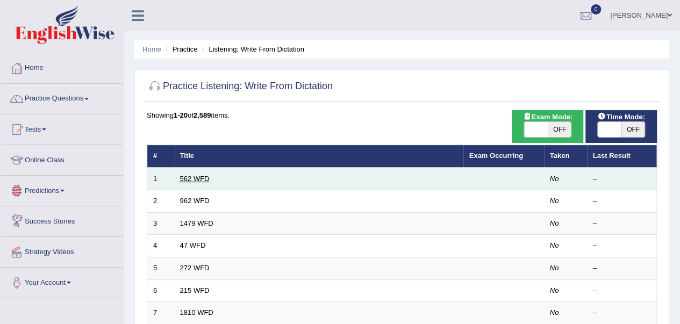
click at [194, 178] on link "562 WFD" at bounding box center [195, 179] width 30 height 8
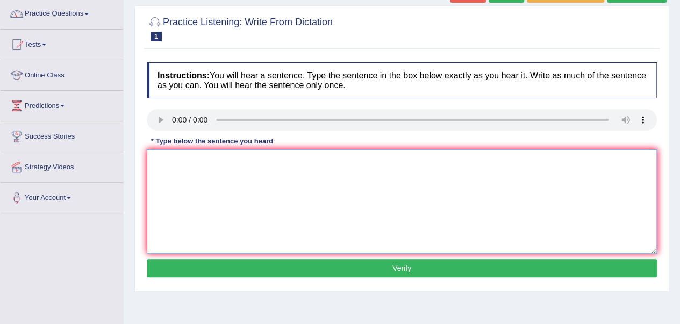
click at [167, 157] on textarea at bounding box center [402, 201] width 510 height 104
type textarea "The gap between the [GEOGRAPHIC_DATA] is not that decreased."
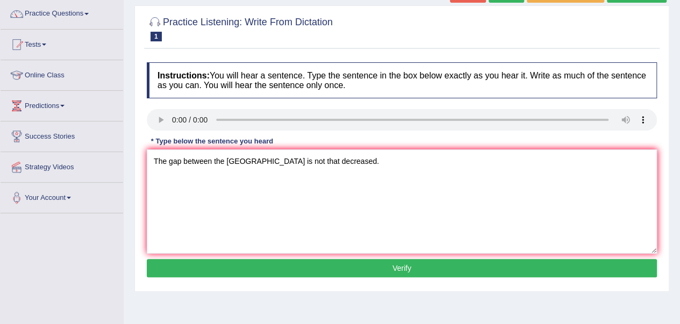
click at [382, 263] on button "Verify" at bounding box center [402, 268] width 510 height 18
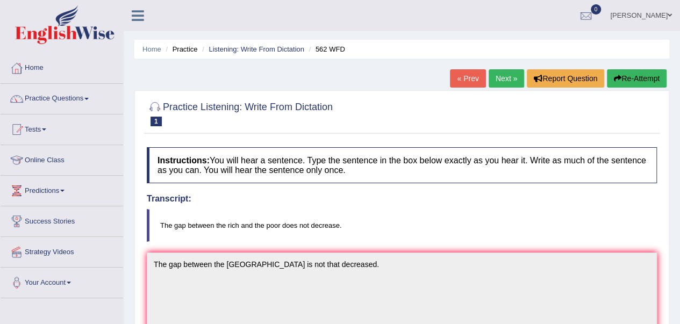
click at [618, 76] on icon "button" at bounding box center [617, 79] width 8 height 8
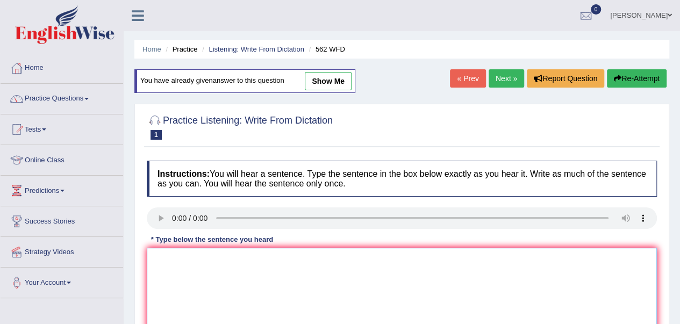
click at [165, 261] on textarea at bounding box center [402, 300] width 510 height 104
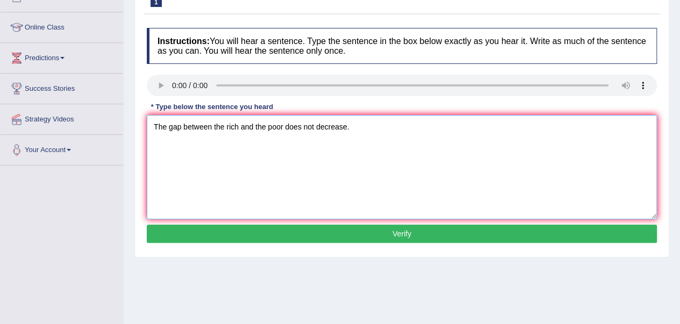
scroll to position [133, 0]
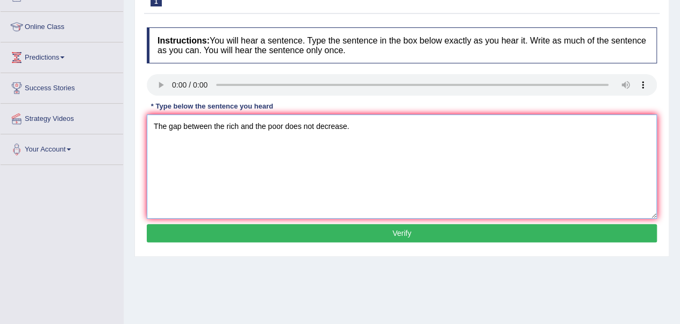
type textarea "The gap between the rich and the poor does not decrease."
click at [385, 234] on button "Verify" at bounding box center [402, 233] width 510 height 18
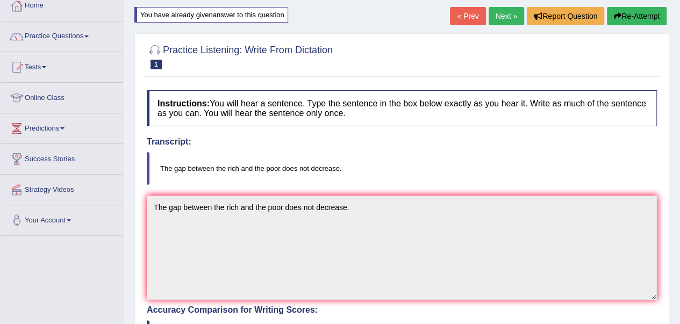
scroll to position [0, 0]
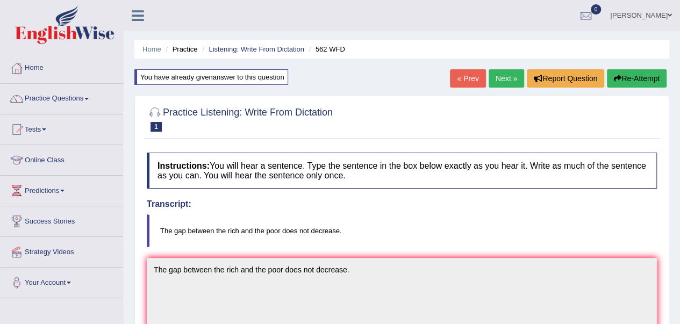
click at [512, 80] on link "Next »" at bounding box center [505, 78] width 35 height 18
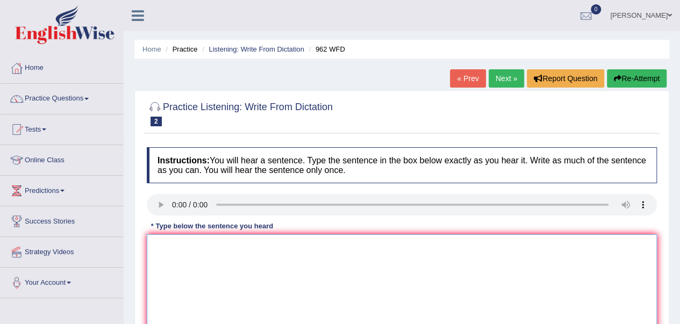
click at [163, 252] on textarea at bounding box center [402, 286] width 510 height 104
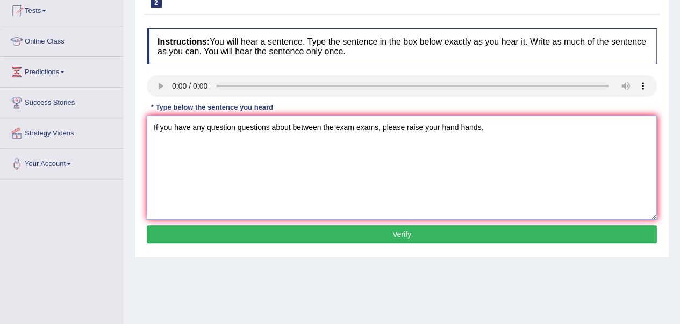
scroll to position [119, 0]
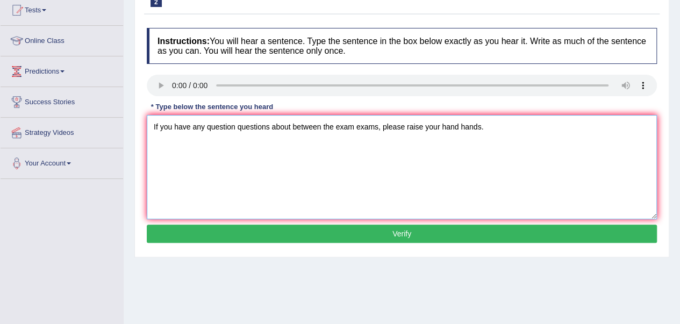
type textarea "If you have any question questions about between the exam exams, please raise y…"
click at [397, 232] on button "Verify" at bounding box center [402, 234] width 510 height 18
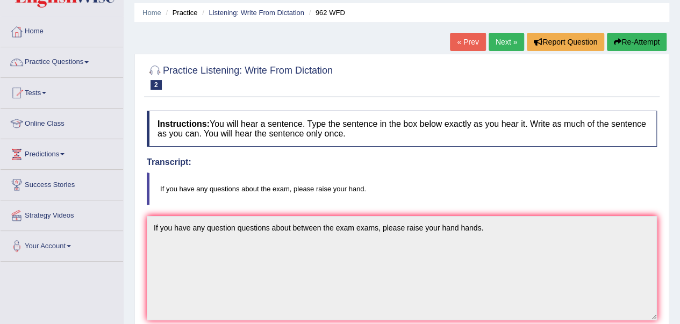
scroll to position [35, 0]
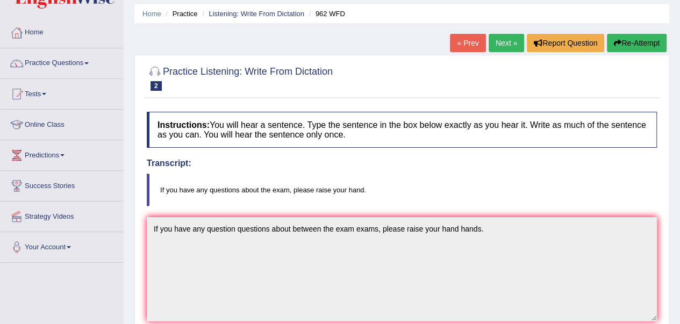
click at [505, 45] on link "Next »" at bounding box center [505, 43] width 35 height 18
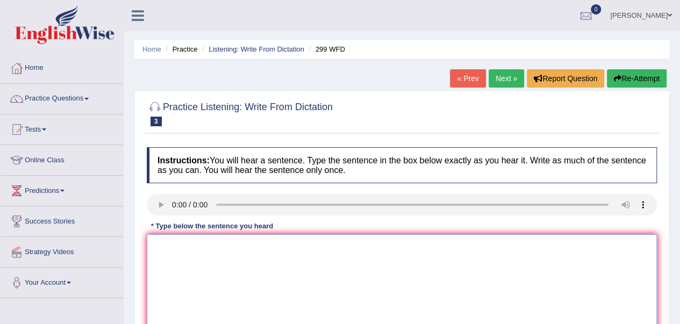
click at [169, 257] on textarea at bounding box center [402, 286] width 510 height 104
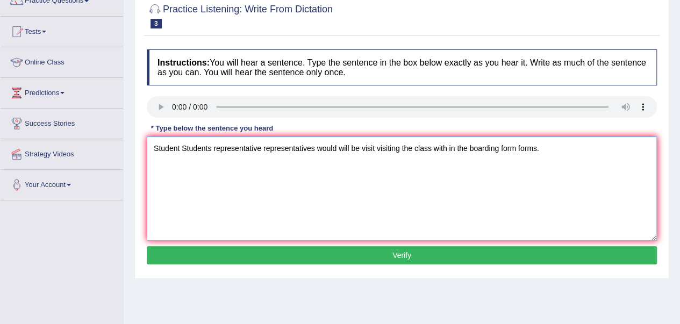
scroll to position [103, 0]
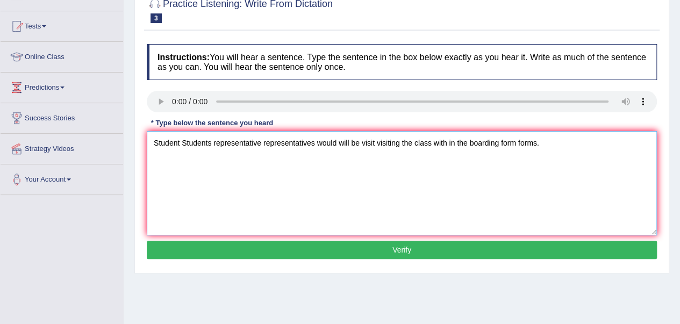
click at [430, 141] on textarea "Student Students representative representatives would will be visit visiting th…" at bounding box center [402, 183] width 510 height 104
type textarea "Student Students representative representatives would will be visit visiting th…"
click at [401, 247] on button "Verify" at bounding box center [402, 250] width 510 height 18
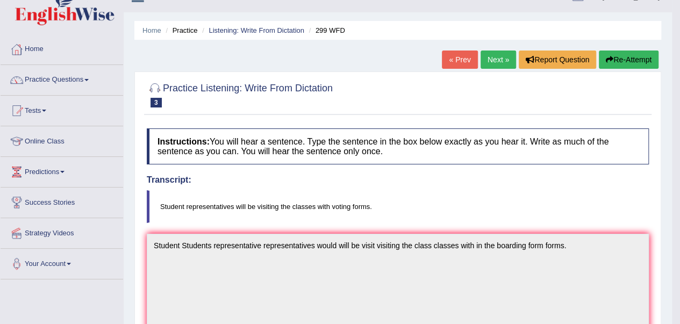
scroll to position [0, 0]
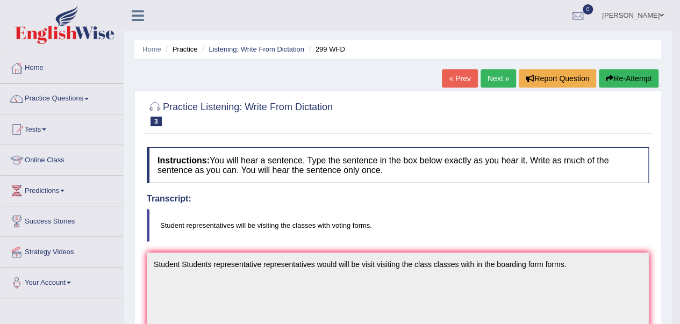
click at [612, 75] on button "Re-Attempt" at bounding box center [628, 78] width 60 height 18
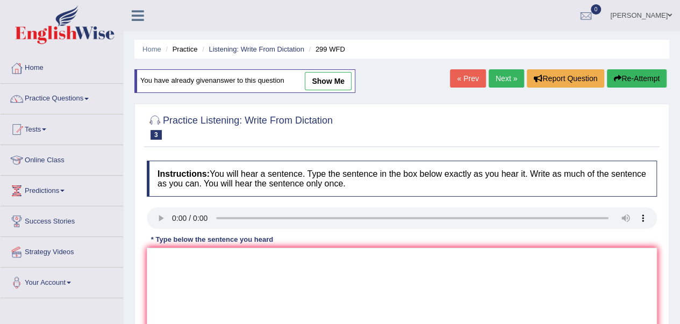
click at [495, 74] on link "Next »" at bounding box center [505, 78] width 35 height 18
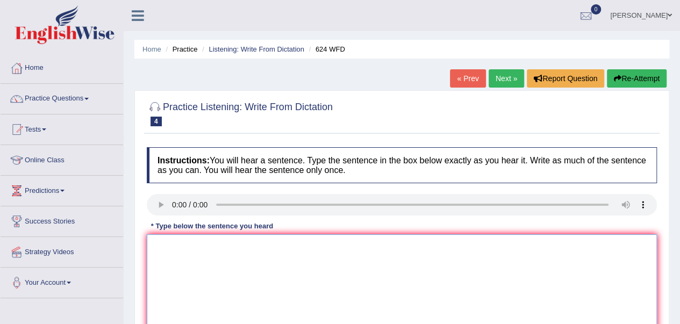
click at [161, 265] on textarea at bounding box center [402, 286] width 510 height 104
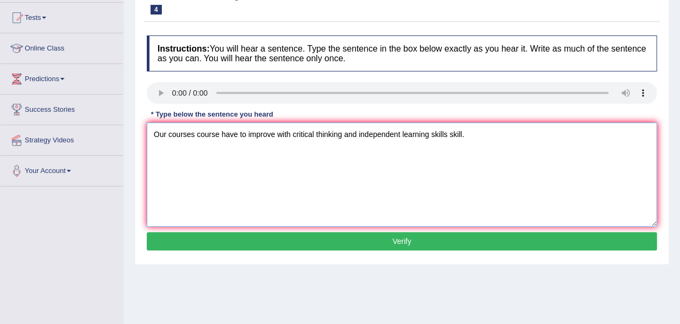
scroll to position [113, 0]
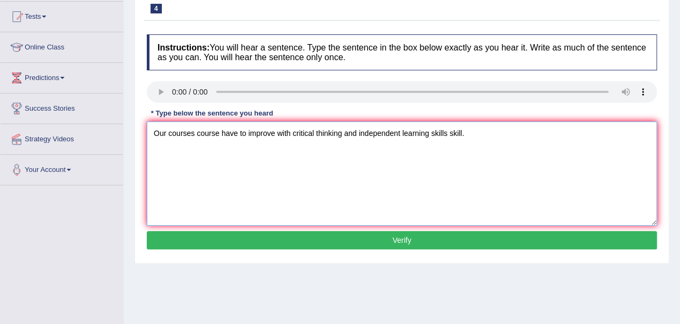
type textarea "Our courses course have to improve with critical thinking and independent learn…"
click at [397, 234] on button "Verify" at bounding box center [402, 240] width 510 height 18
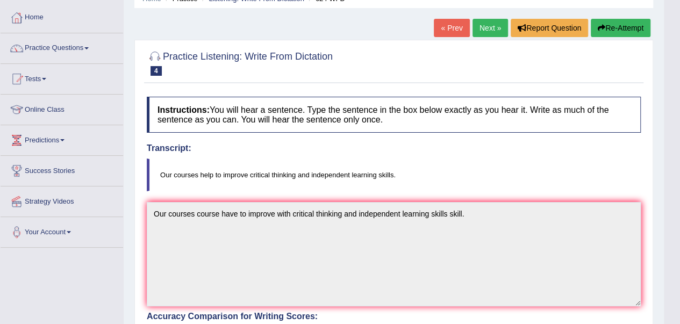
scroll to position [0, 0]
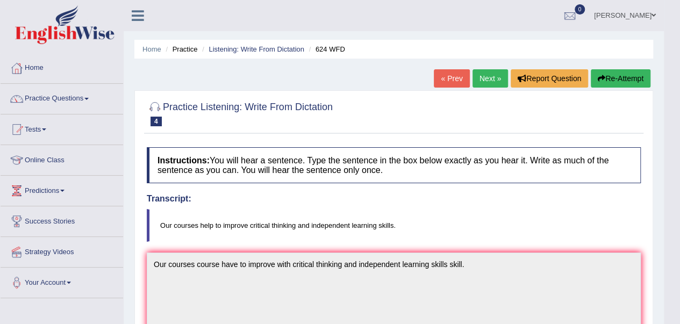
click at [612, 76] on button "Re-Attempt" at bounding box center [620, 78] width 60 height 18
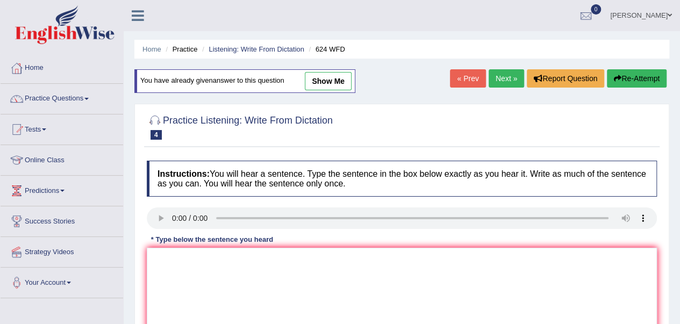
click at [505, 78] on link "Next »" at bounding box center [505, 78] width 35 height 18
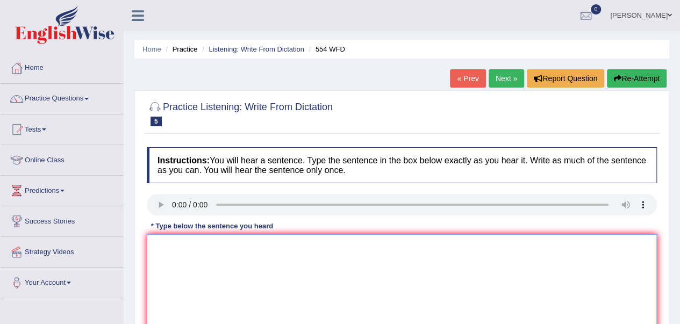
click at [167, 258] on textarea at bounding box center [402, 286] width 510 height 104
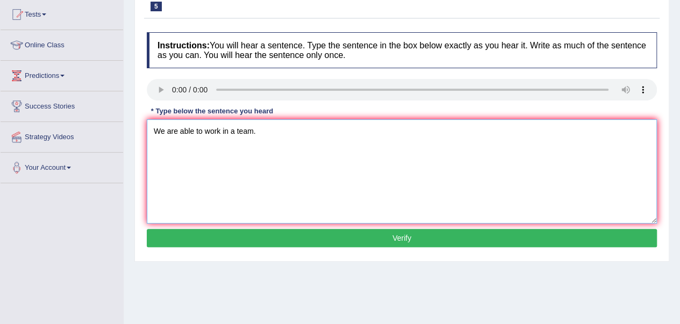
scroll to position [115, 0]
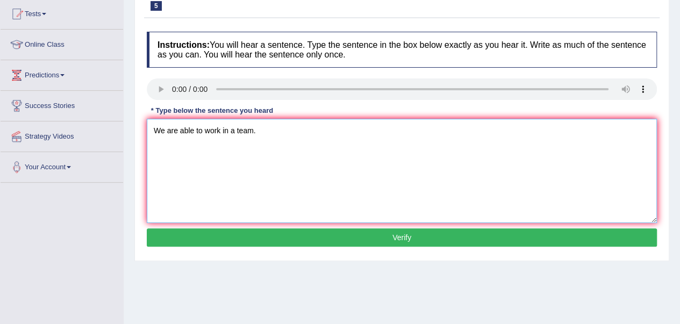
type textarea "We are able to work in a team."
click at [374, 230] on button "Verify" at bounding box center [402, 237] width 510 height 18
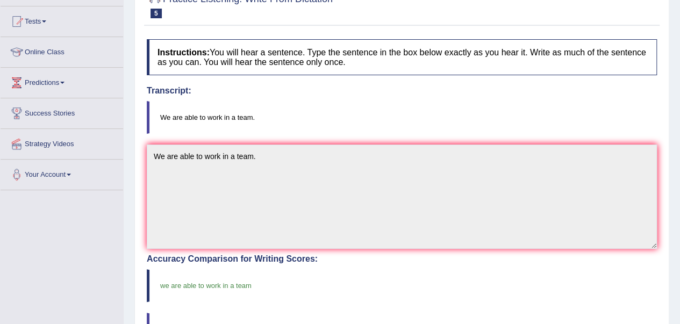
scroll to position [0, 0]
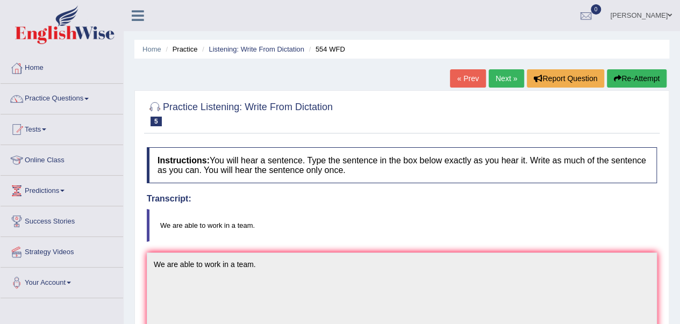
click at [496, 77] on link "Next »" at bounding box center [505, 78] width 35 height 18
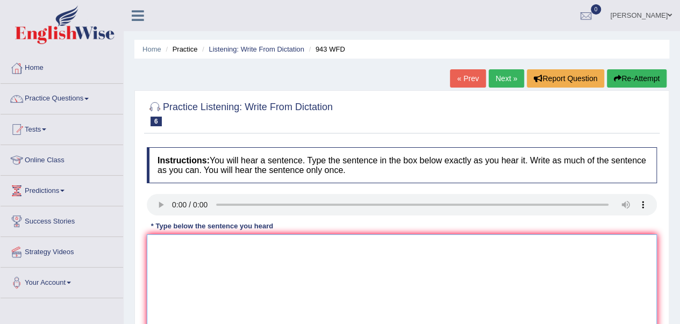
click at [176, 241] on textarea at bounding box center [402, 286] width 510 height 104
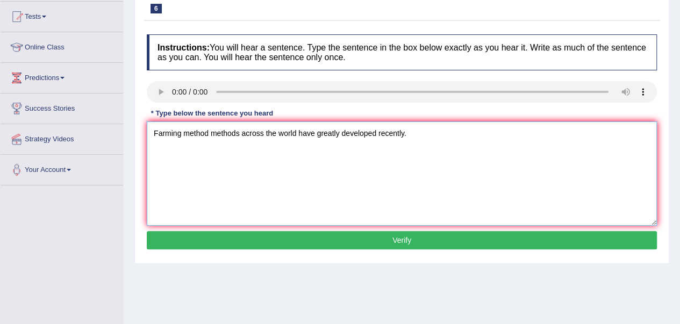
scroll to position [113, 0]
type textarea "Farming method methods across the world have greatly developed recently."
click at [369, 237] on button "Verify" at bounding box center [402, 240] width 510 height 18
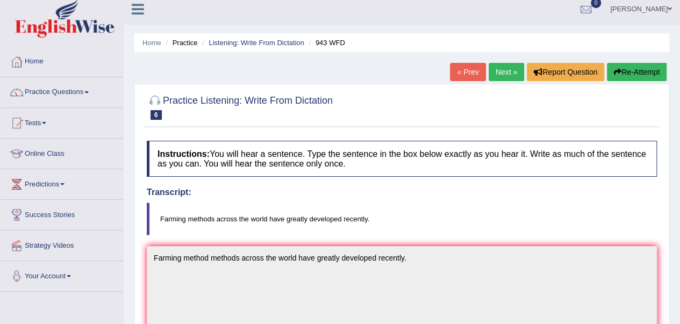
scroll to position [0, 0]
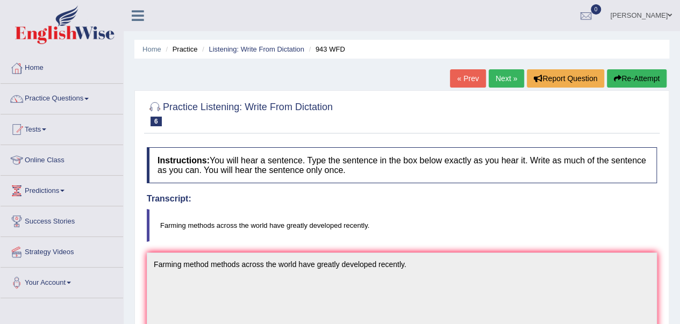
click at [499, 73] on link "Next »" at bounding box center [505, 78] width 35 height 18
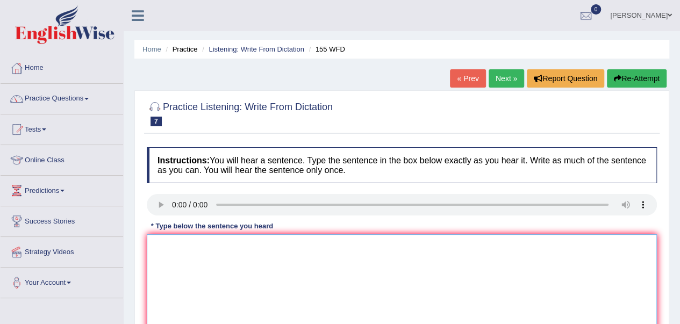
click at [169, 267] on textarea at bounding box center [402, 286] width 510 height 104
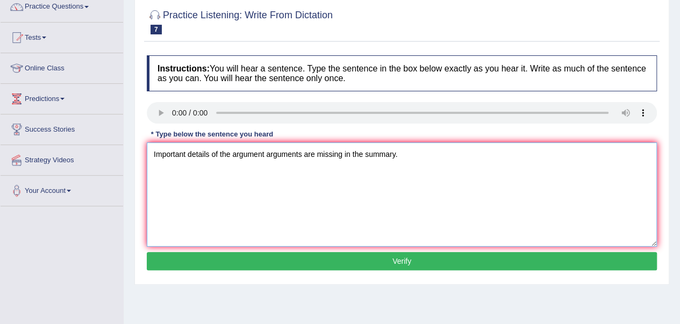
scroll to position [95, 0]
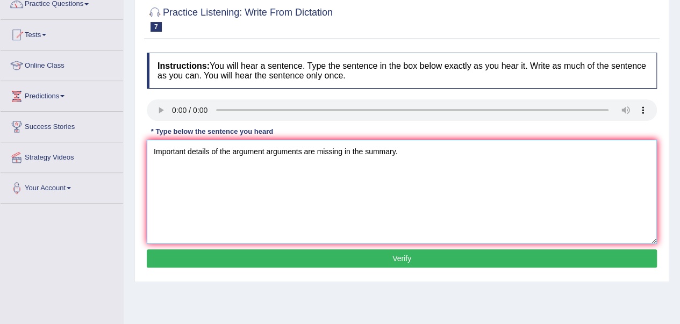
type textarea "Important details of the argument arguments are missing in the summary."
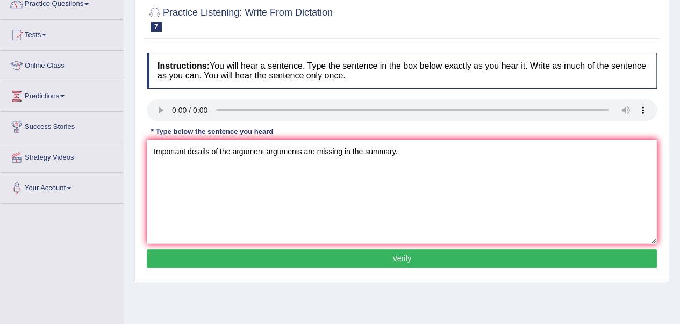
click at [389, 258] on button "Verify" at bounding box center [402, 258] width 510 height 18
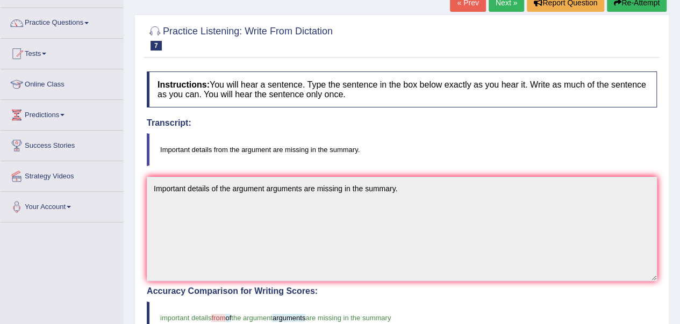
scroll to position [75, 0]
click at [620, 6] on button "Re-Attempt" at bounding box center [636, 3] width 60 height 18
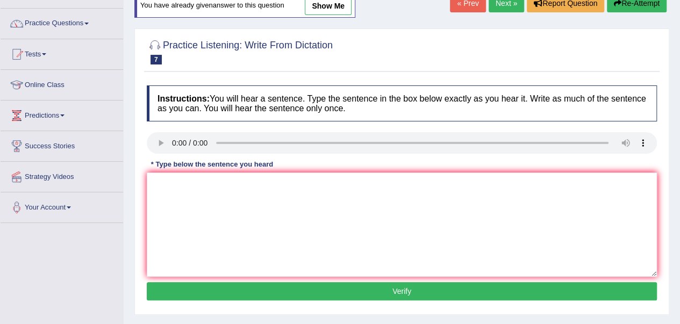
click at [502, 4] on link "Next »" at bounding box center [505, 3] width 35 height 18
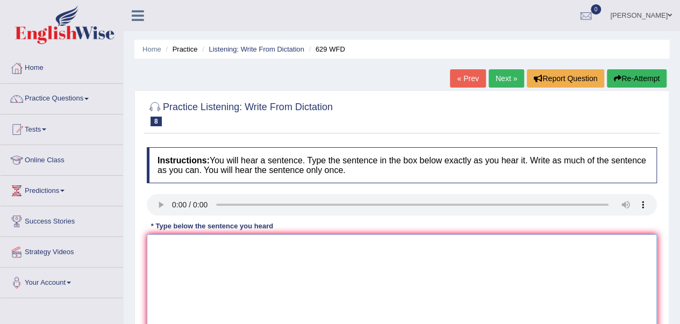
click at [178, 244] on textarea at bounding box center [402, 286] width 510 height 104
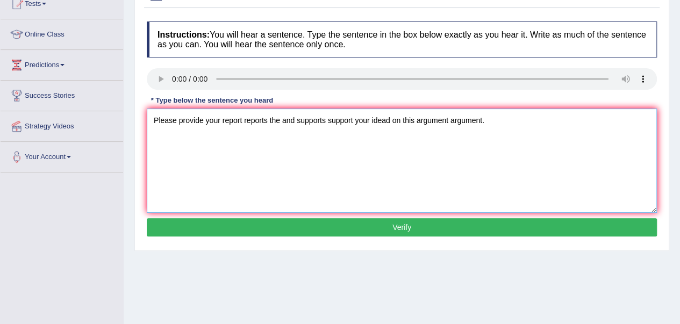
scroll to position [127, 0]
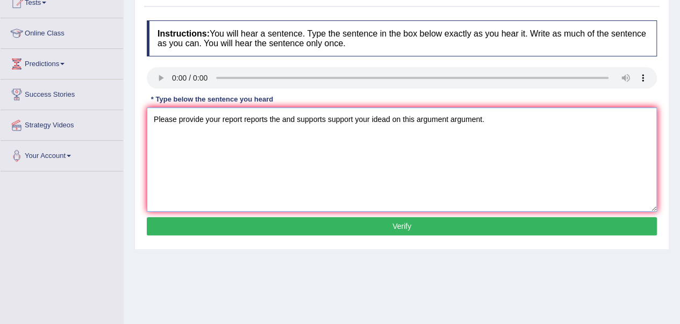
type textarea "Please provide your report reports the and supports support your idead on this …"
click at [386, 223] on button "Verify" at bounding box center [402, 226] width 510 height 18
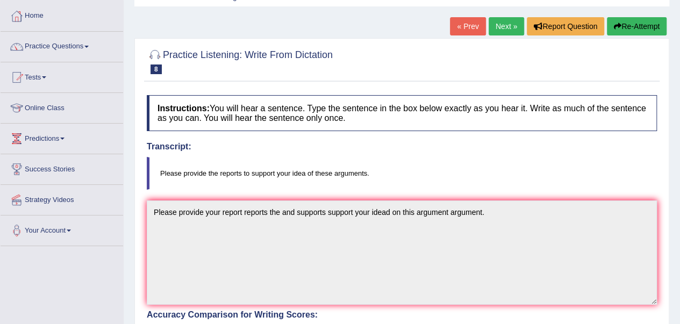
scroll to position [52, 0]
click at [610, 25] on button "Re-Attempt" at bounding box center [636, 27] width 60 height 18
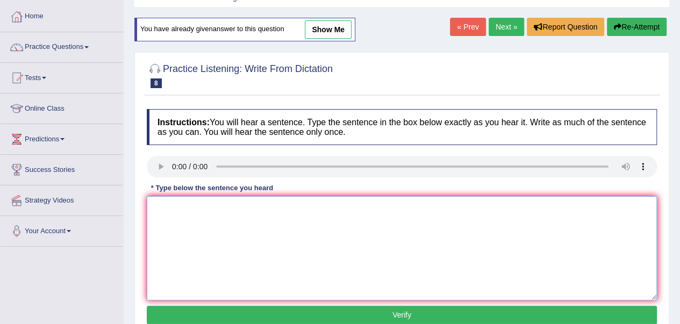
click at [165, 210] on textarea at bounding box center [402, 248] width 510 height 104
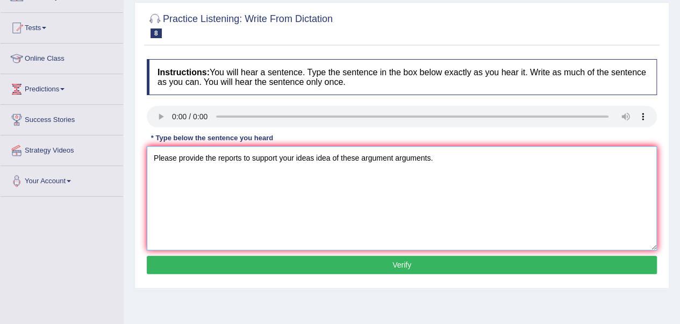
scroll to position [126, 0]
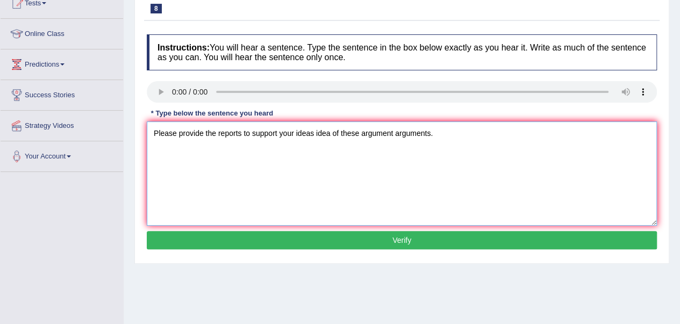
type textarea "Please provide the reports to support your ideas idea of these argument argumen…"
click at [393, 235] on button "Verify" at bounding box center [402, 240] width 510 height 18
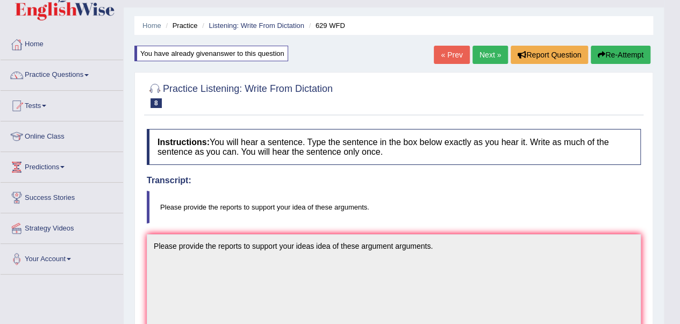
scroll to position [15, 0]
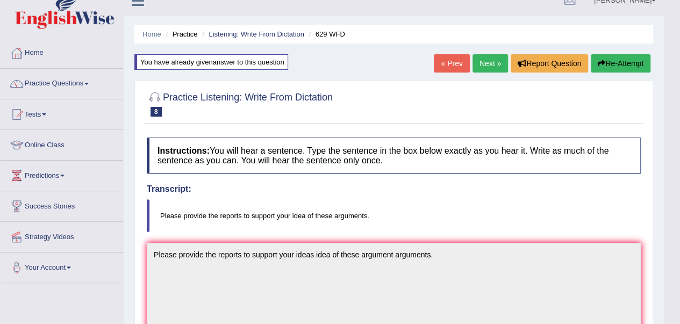
click at [482, 66] on link "Next »" at bounding box center [489, 63] width 35 height 18
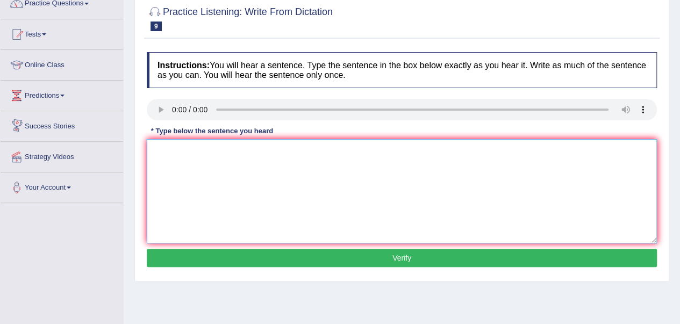
click at [168, 147] on textarea at bounding box center [402, 191] width 510 height 104
type textarea "The industrial revolution in Europe was driven by stream technology."
click at [385, 259] on button "Verify" at bounding box center [402, 258] width 510 height 18
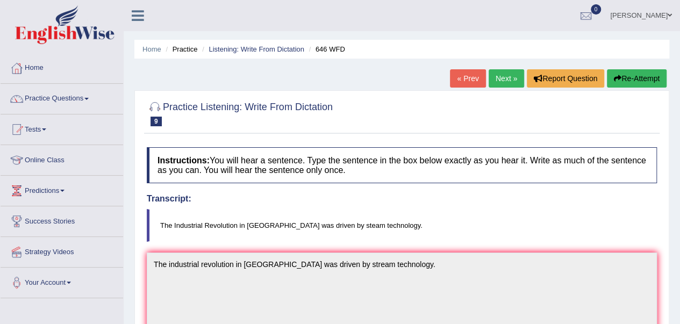
click at [616, 77] on icon "button" at bounding box center [617, 79] width 8 height 8
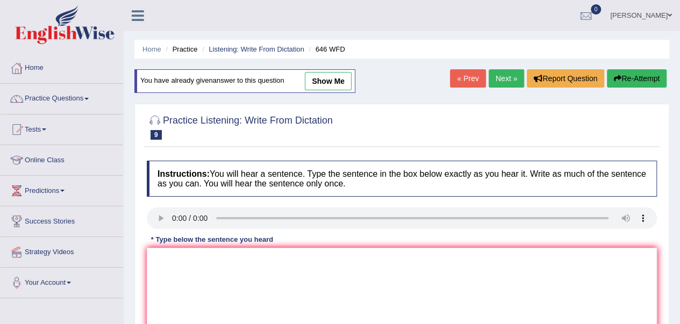
click at [504, 77] on link "Next »" at bounding box center [505, 78] width 35 height 18
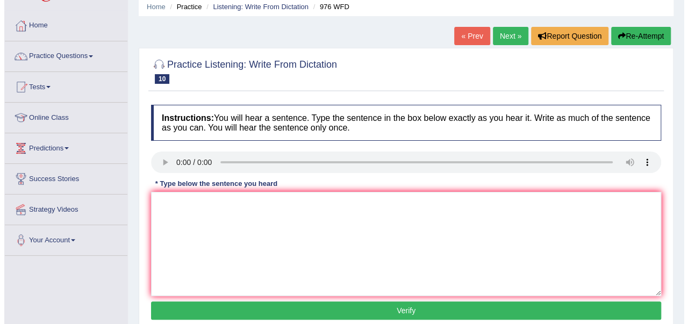
scroll to position [43, 0]
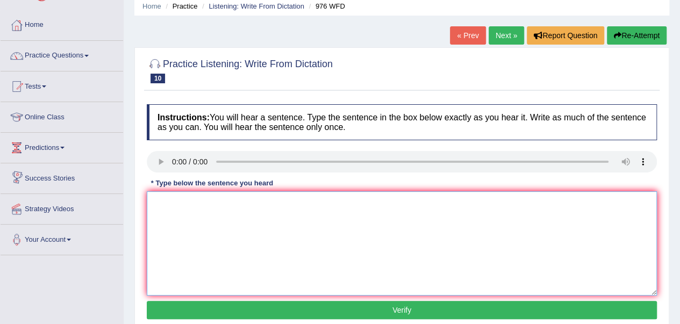
click at [174, 212] on textarea at bounding box center [402, 243] width 510 height 104
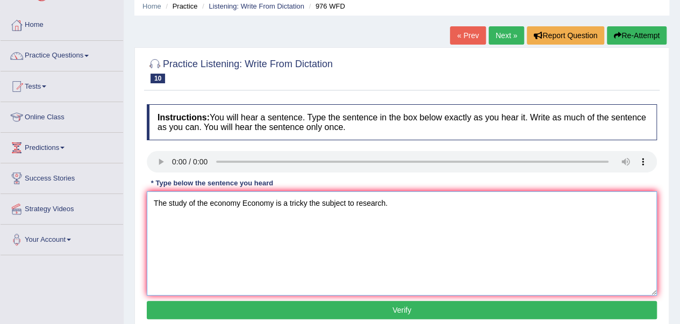
type textarea "The study of the economy Economy is a tricky the subject to research."
click at [380, 308] on button "Verify" at bounding box center [402, 310] width 510 height 18
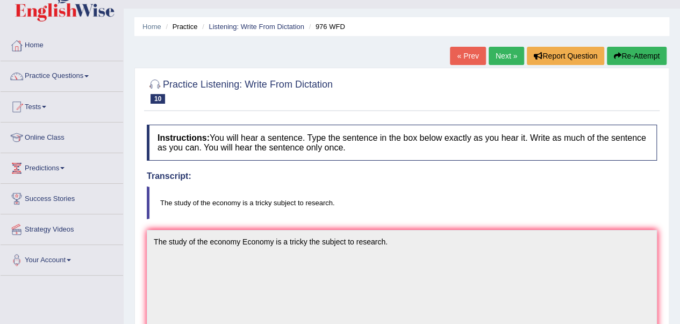
scroll to position [0, 0]
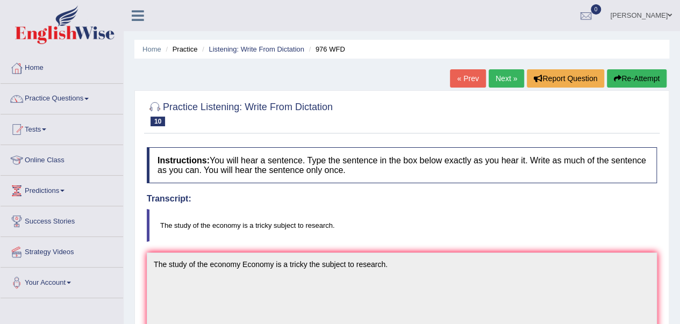
click at [454, 80] on link "« Prev" at bounding box center [467, 78] width 35 height 18
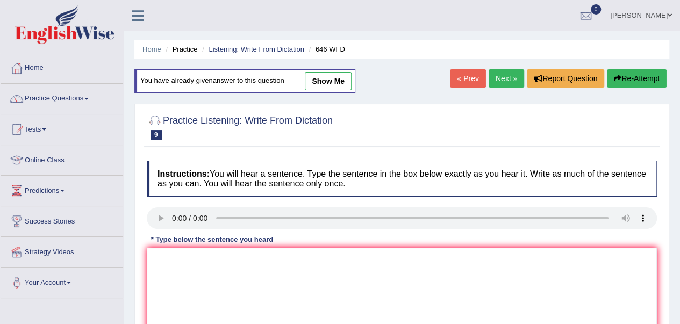
click at [464, 77] on link "« Prev" at bounding box center [467, 78] width 35 height 18
click at [460, 80] on link "« Prev" at bounding box center [467, 78] width 35 height 18
click at [37, 155] on link "Online Class" at bounding box center [62, 158] width 122 height 27
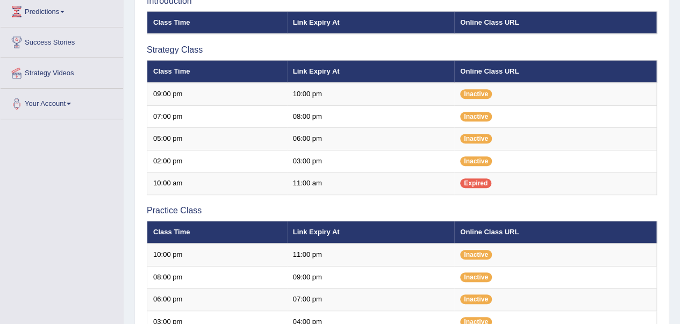
scroll to position [169, 0]
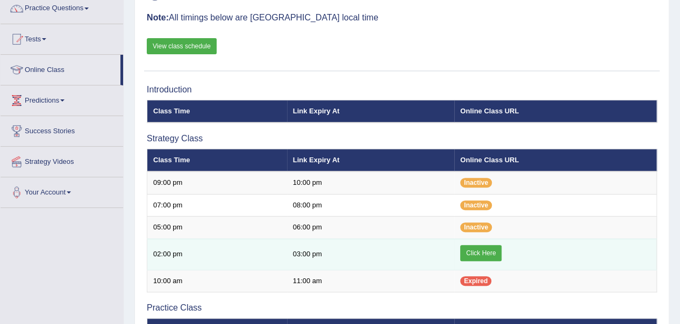
click at [474, 252] on link "Click Here" at bounding box center [480, 253] width 41 height 16
